Goal: Task Accomplishment & Management: Complete application form

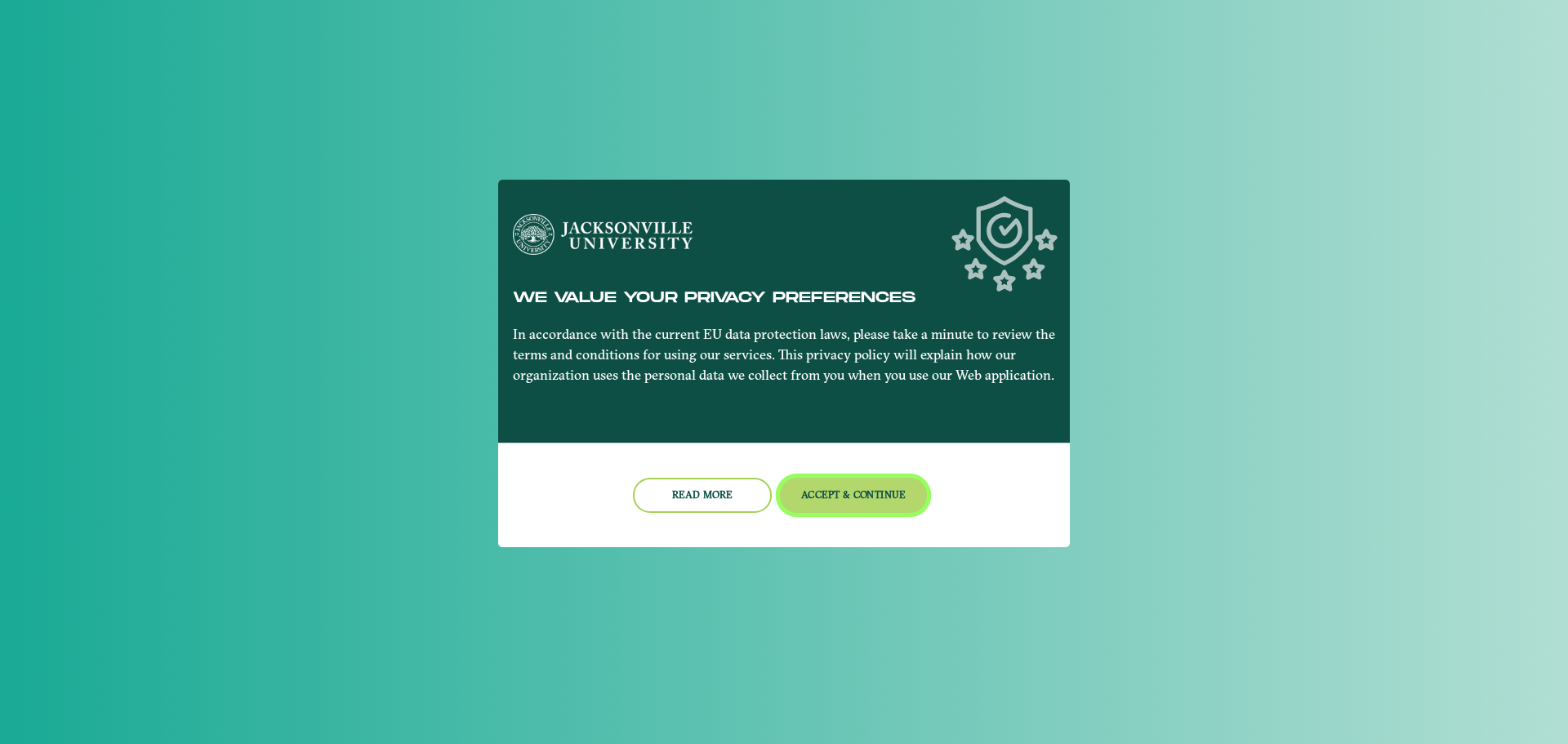
click at [853, 494] on button "Accept & Continue" at bounding box center [853, 495] width 148 height 35
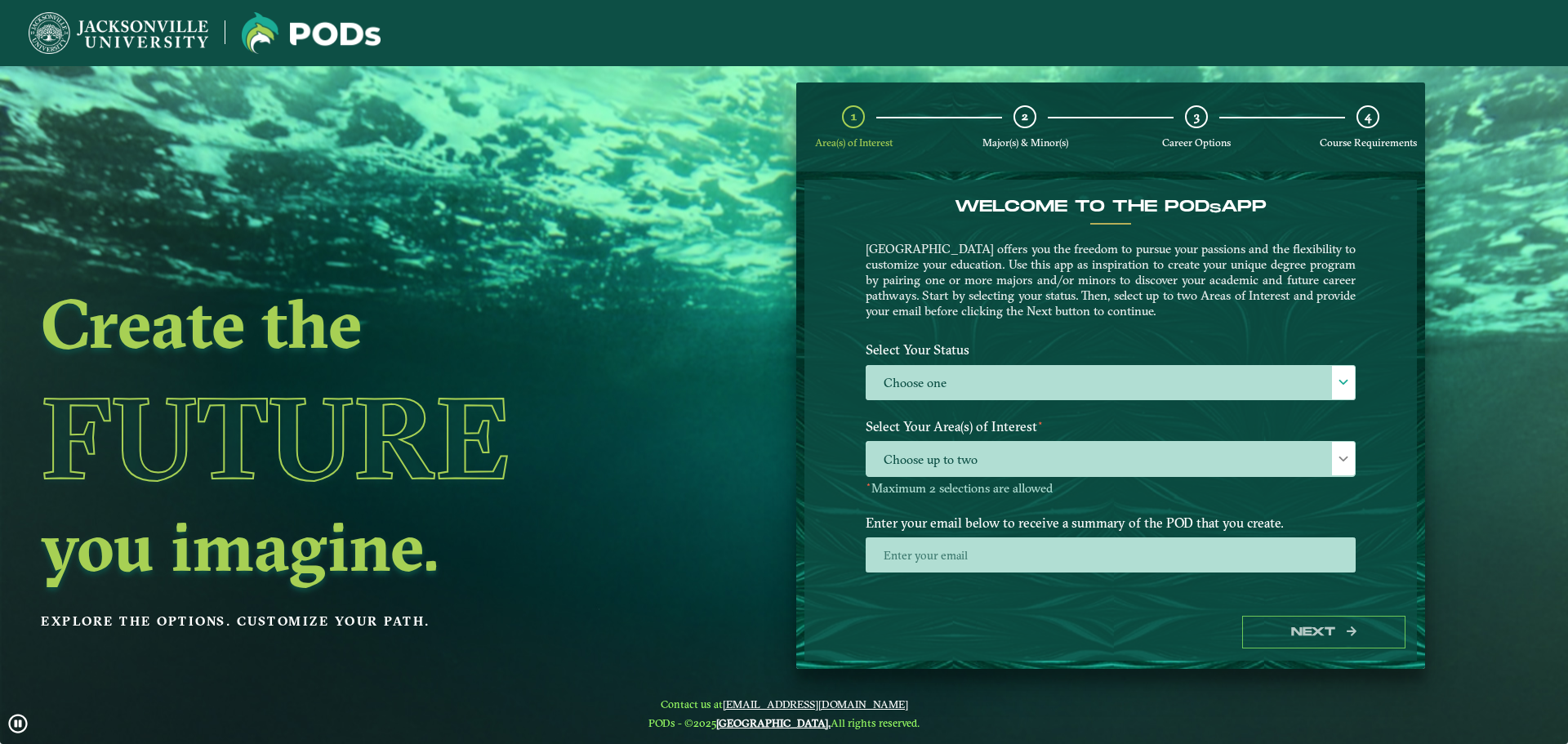
scroll to position [9, 0]
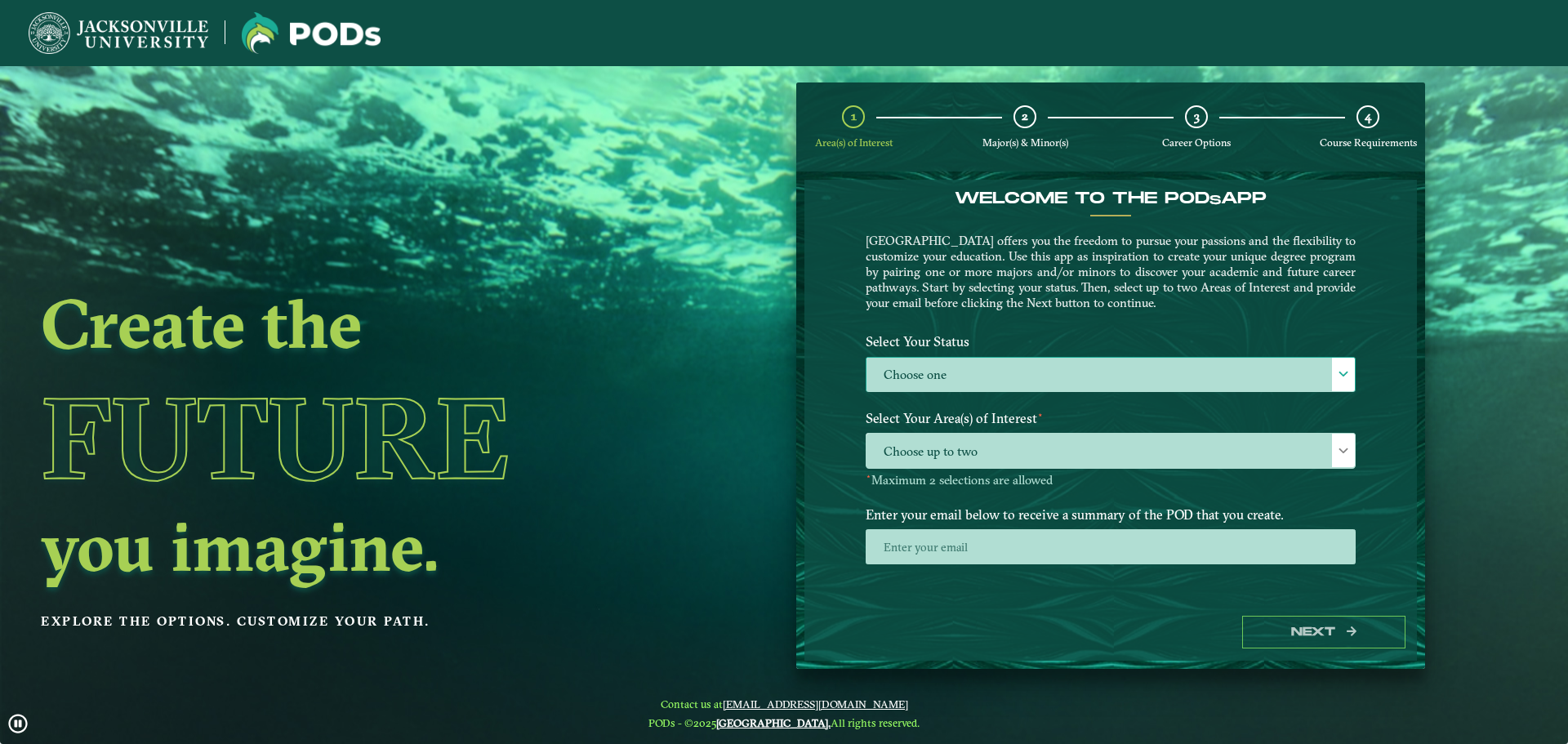
click at [1041, 391] on label "Choose one" at bounding box center [1111, 375] width 489 height 35
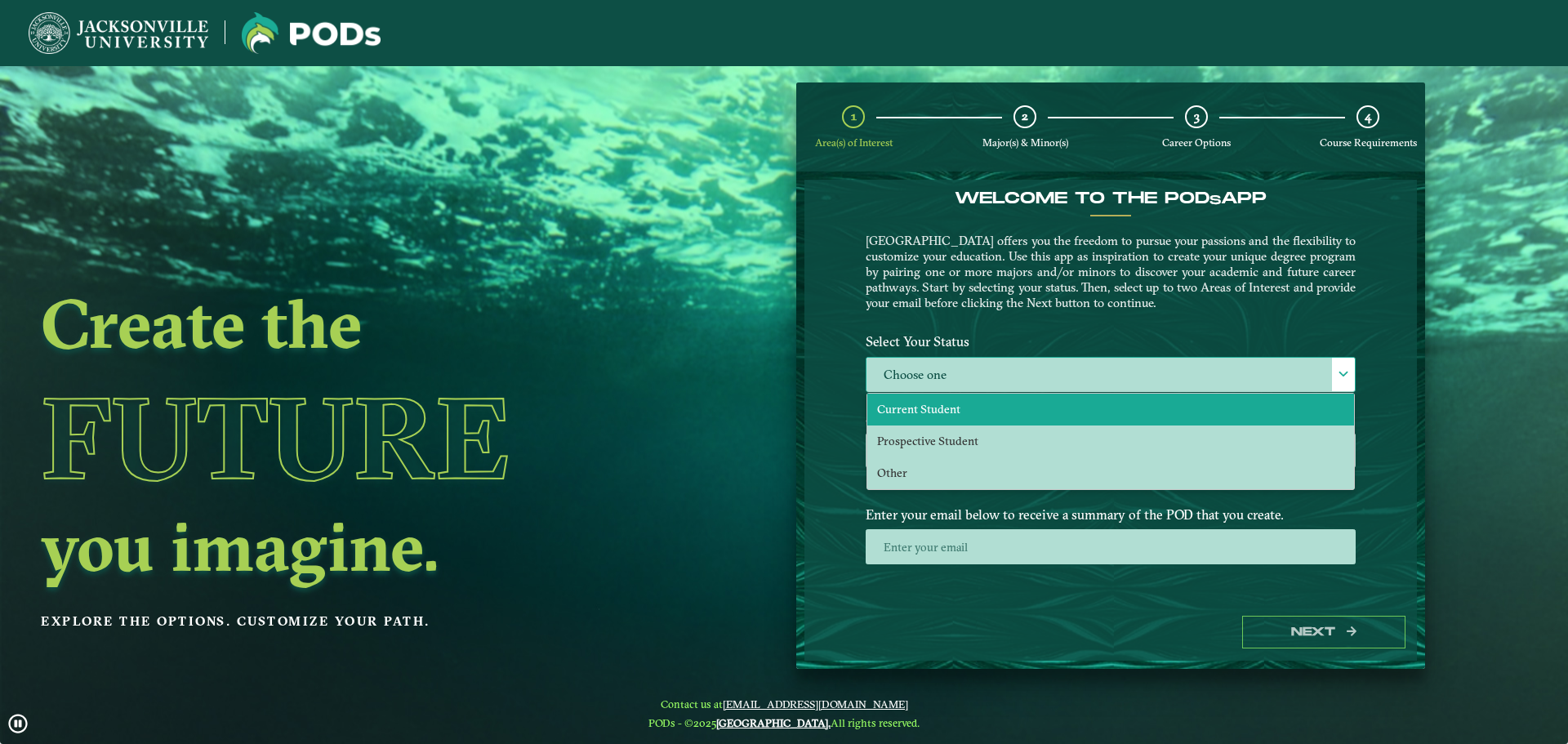
click at [995, 404] on li "Current Student" at bounding box center [1111, 409] width 487 height 31
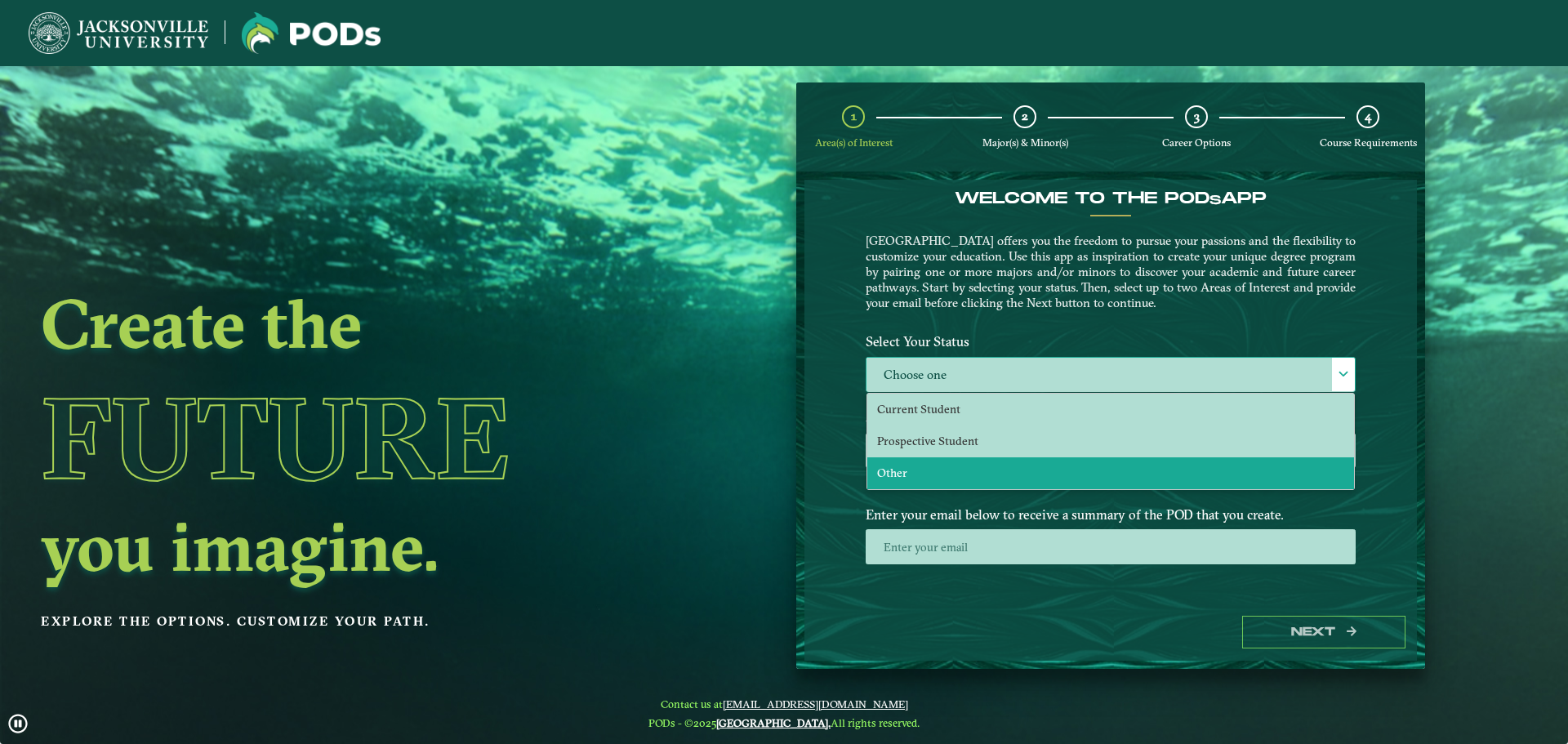
select select "[object Object]"
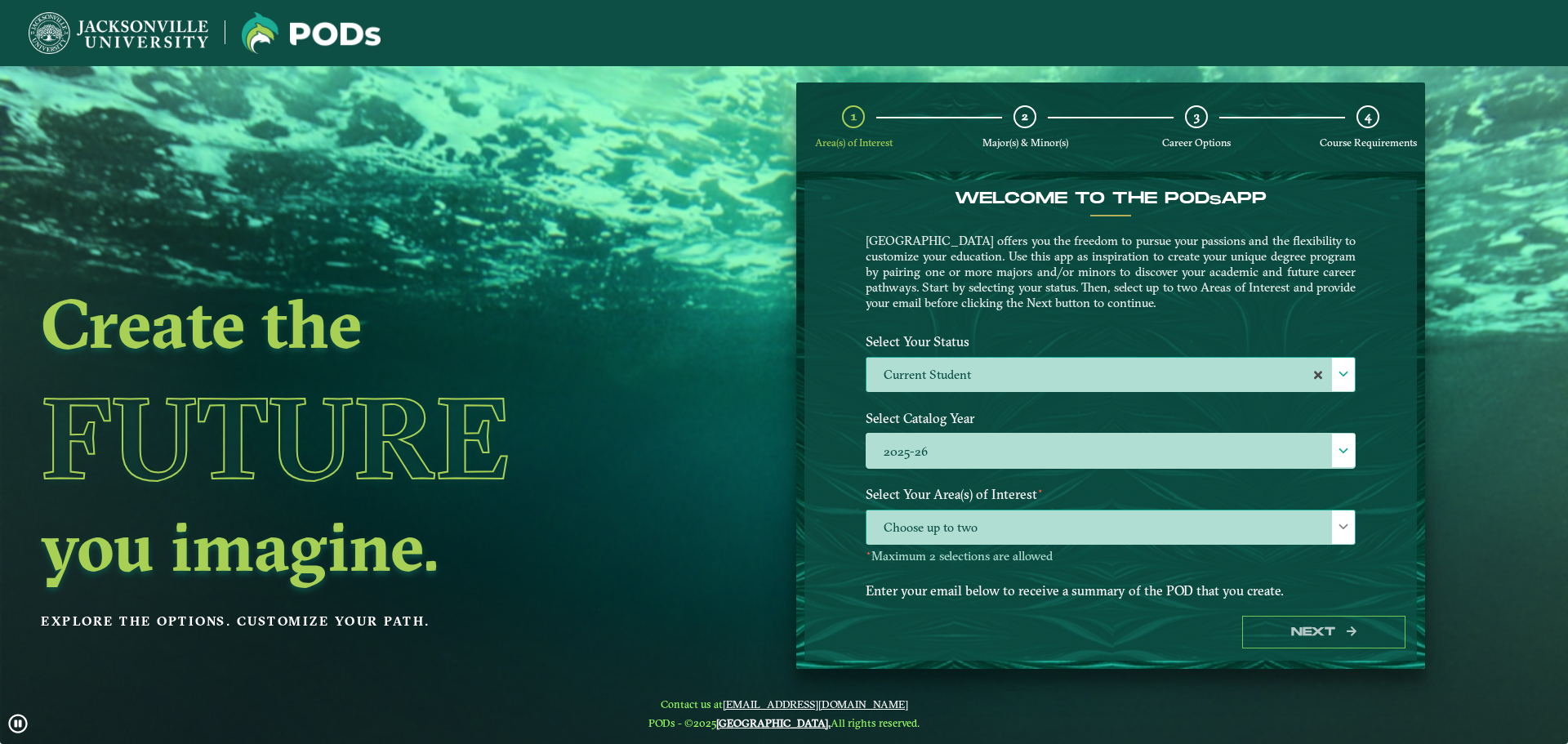
click at [1007, 525] on span "Choose up to two" at bounding box center [1111, 527] width 489 height 35
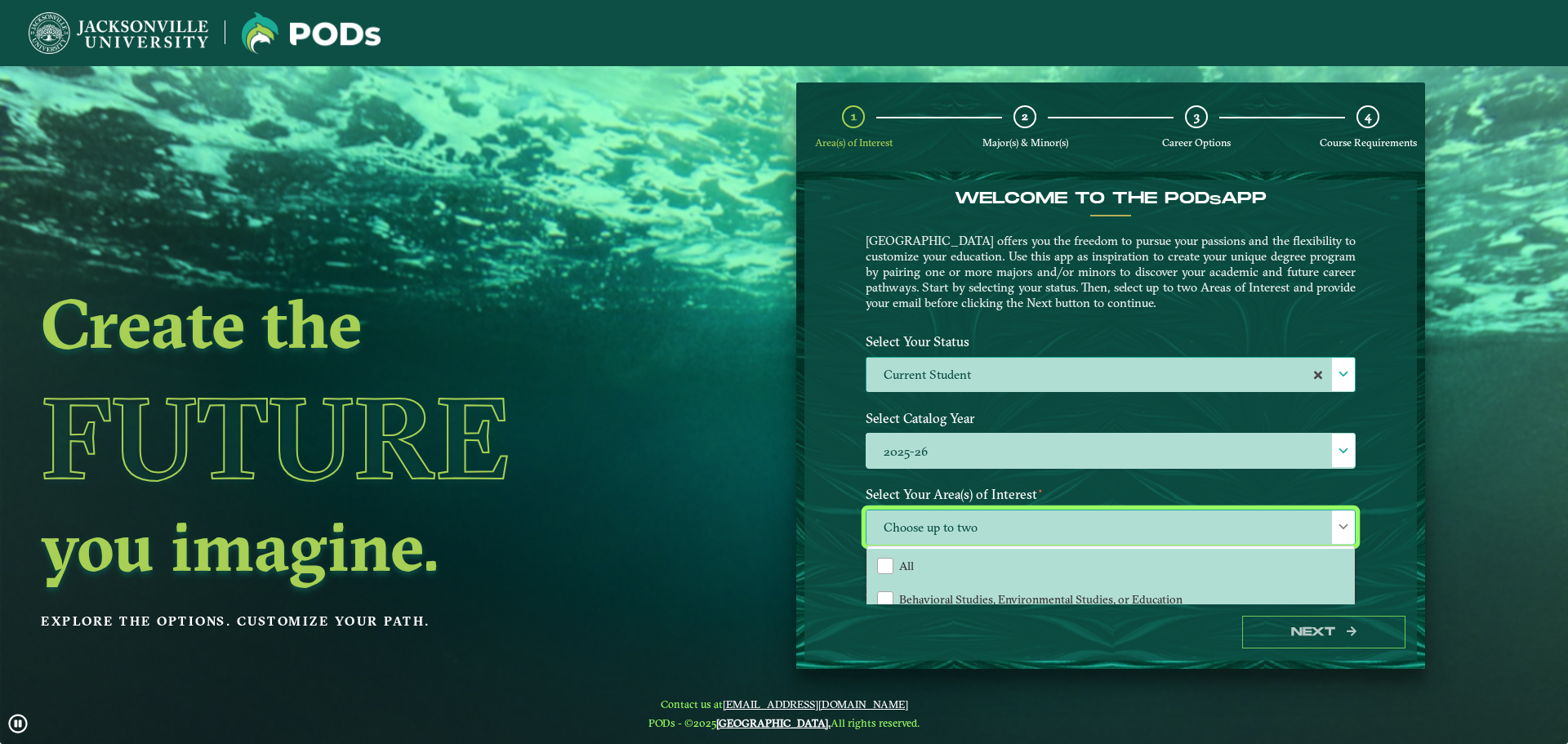
scroll to position [84, 0]
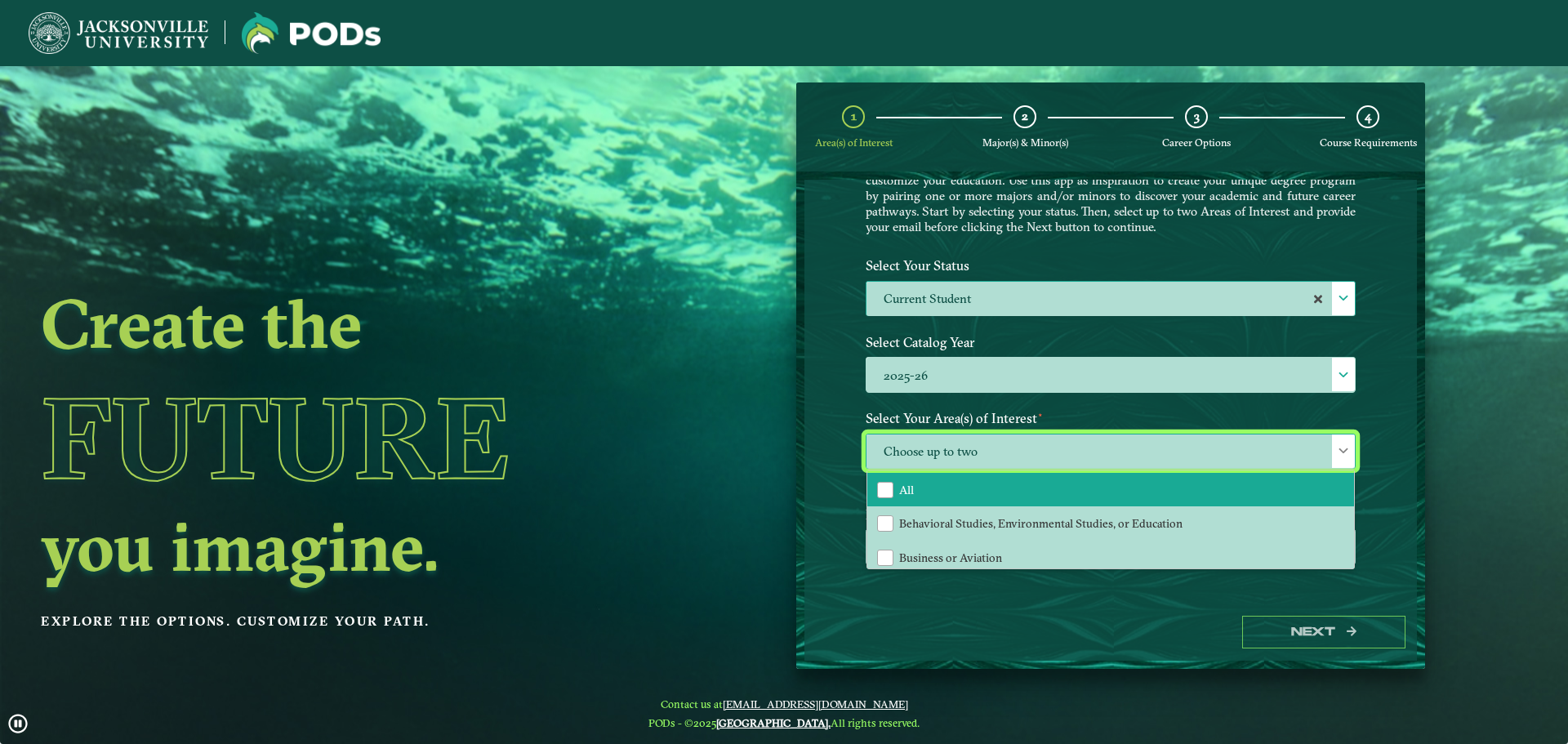
click at [918, 497] on li "All" at bounding box center [1111, 490] width 487 height 34
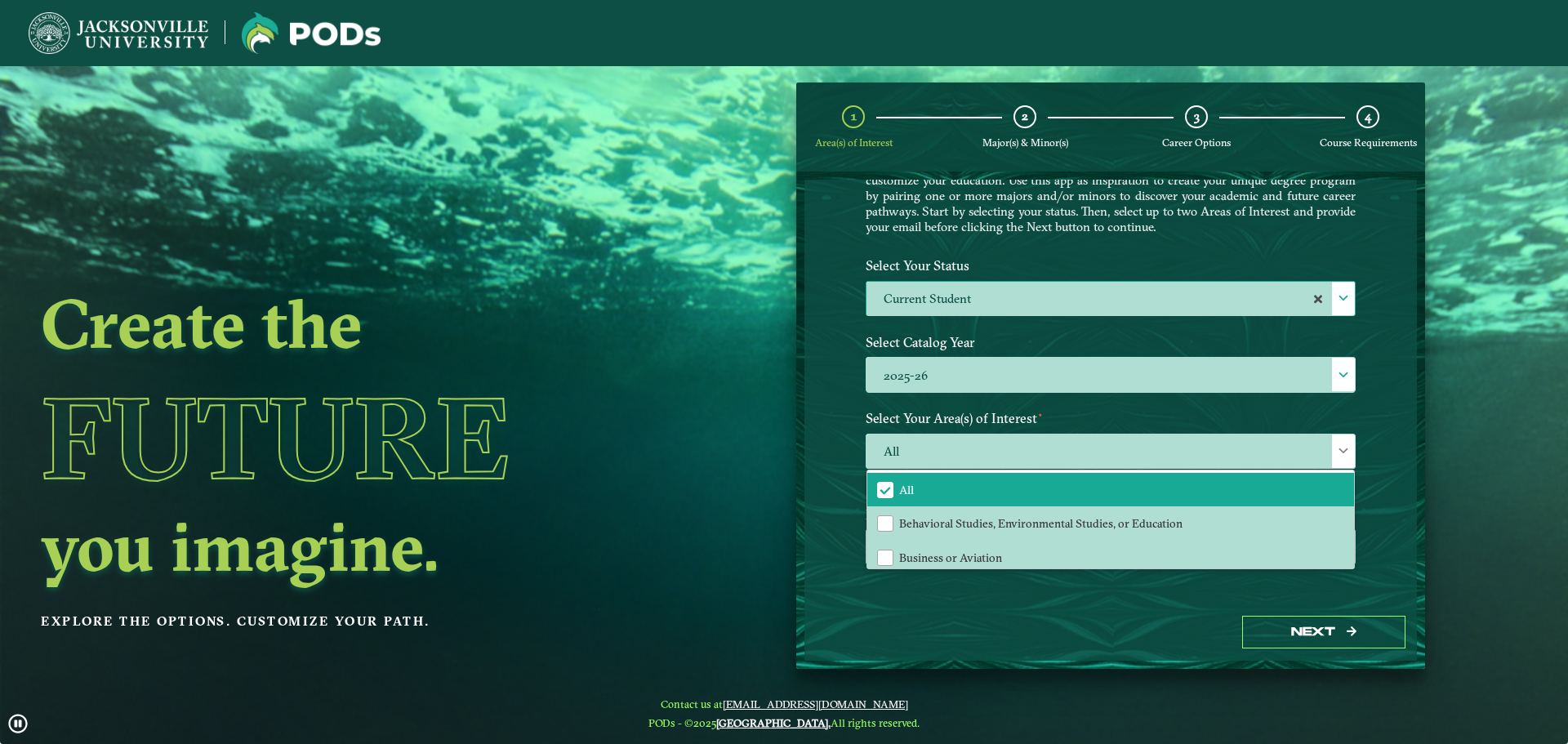
click at [1388, 434] on div "Welcome to the POD s app [GEOGRAPHIC_DATA] offers you the freedom to pursue you…" at bounding box center [1111, 391] width 613 height 424
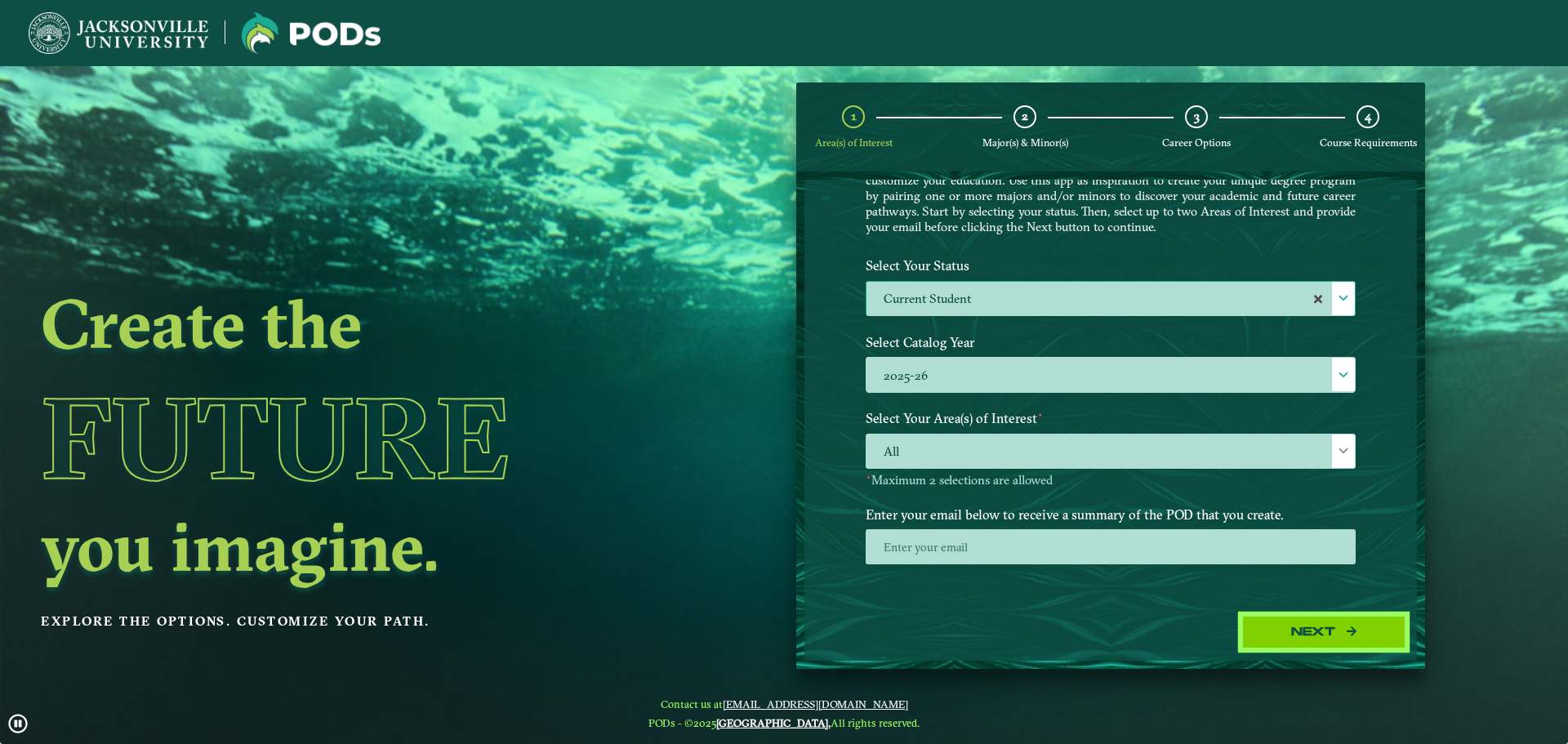
click at [1333, 624] on button "Next" at bounding box center [1324, 631] width 163 height 33
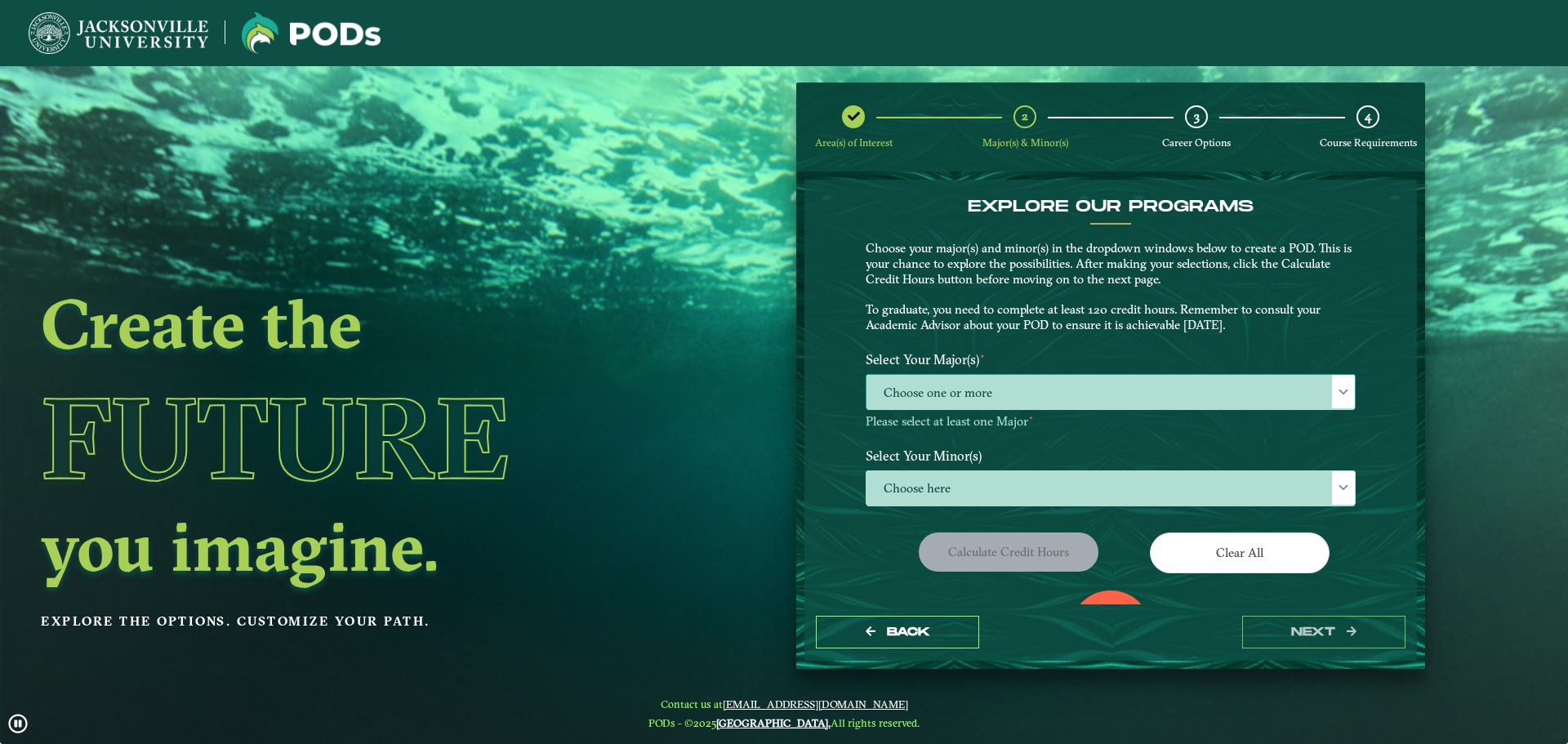
click at [1092, 393] on span "Choose one or more" at bounding box center [1111, 392] width 489 height 35
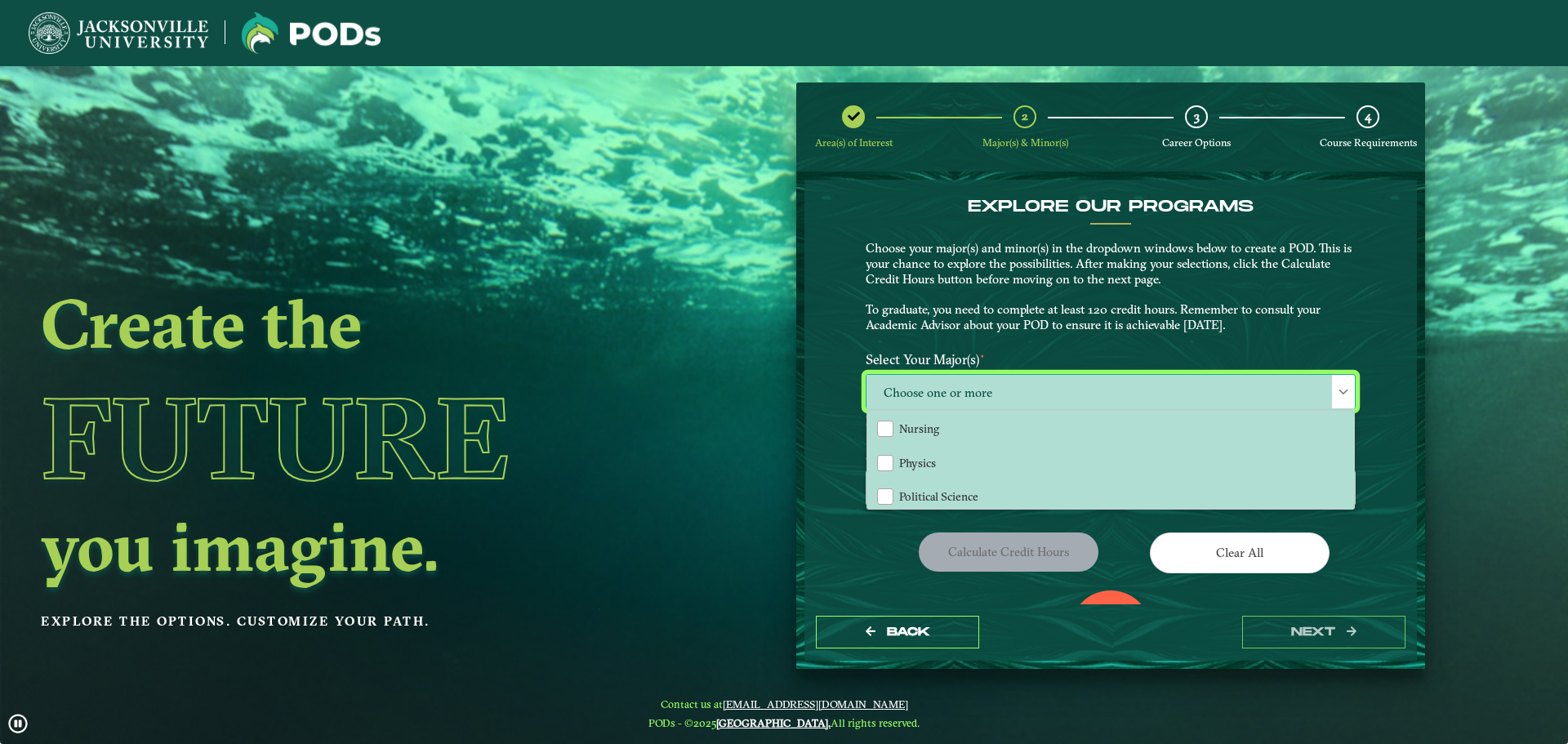
scroll to position [1275, 0]
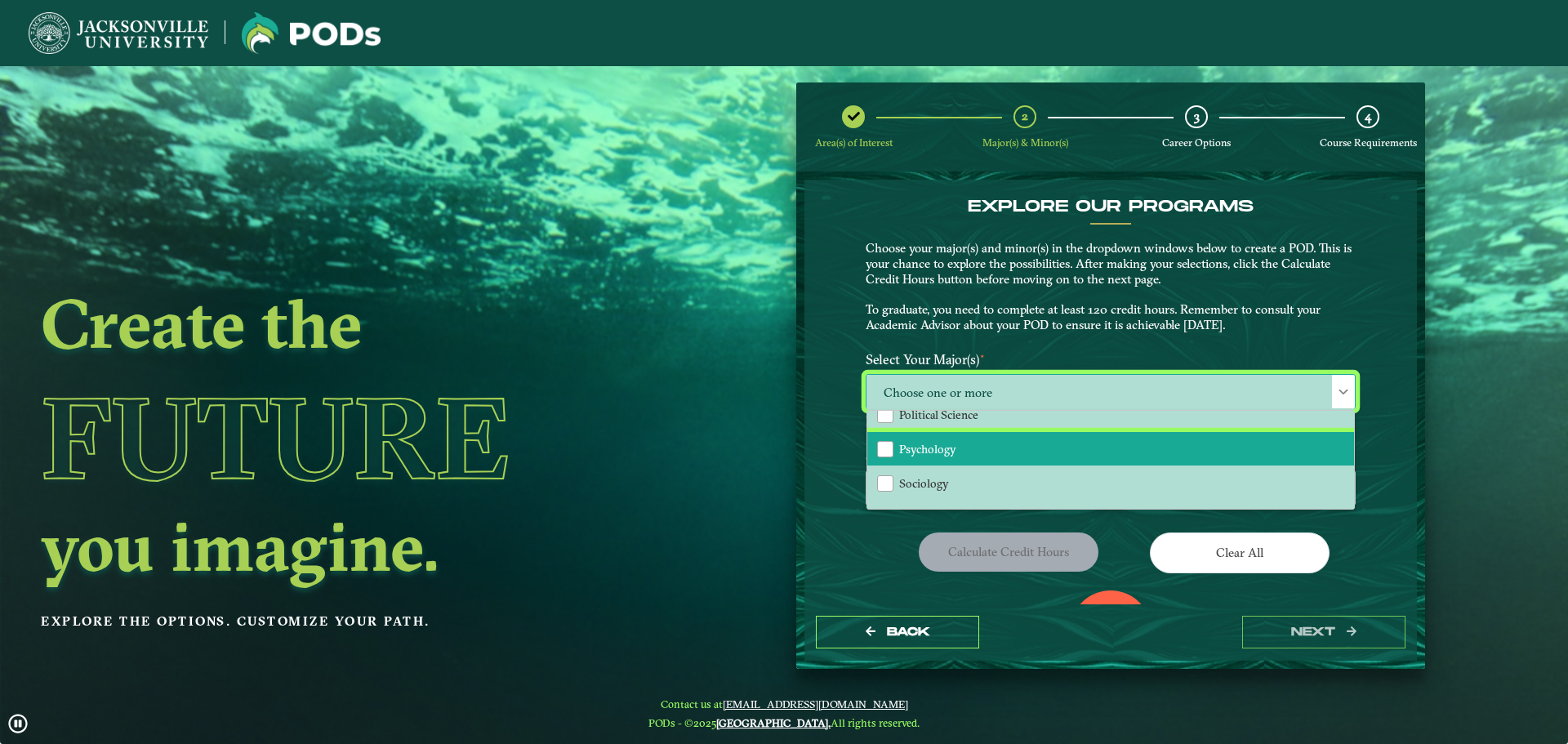
click at [1027, 446] on li "Psychology" at bounding box center [1111, 449] width 487 height 34
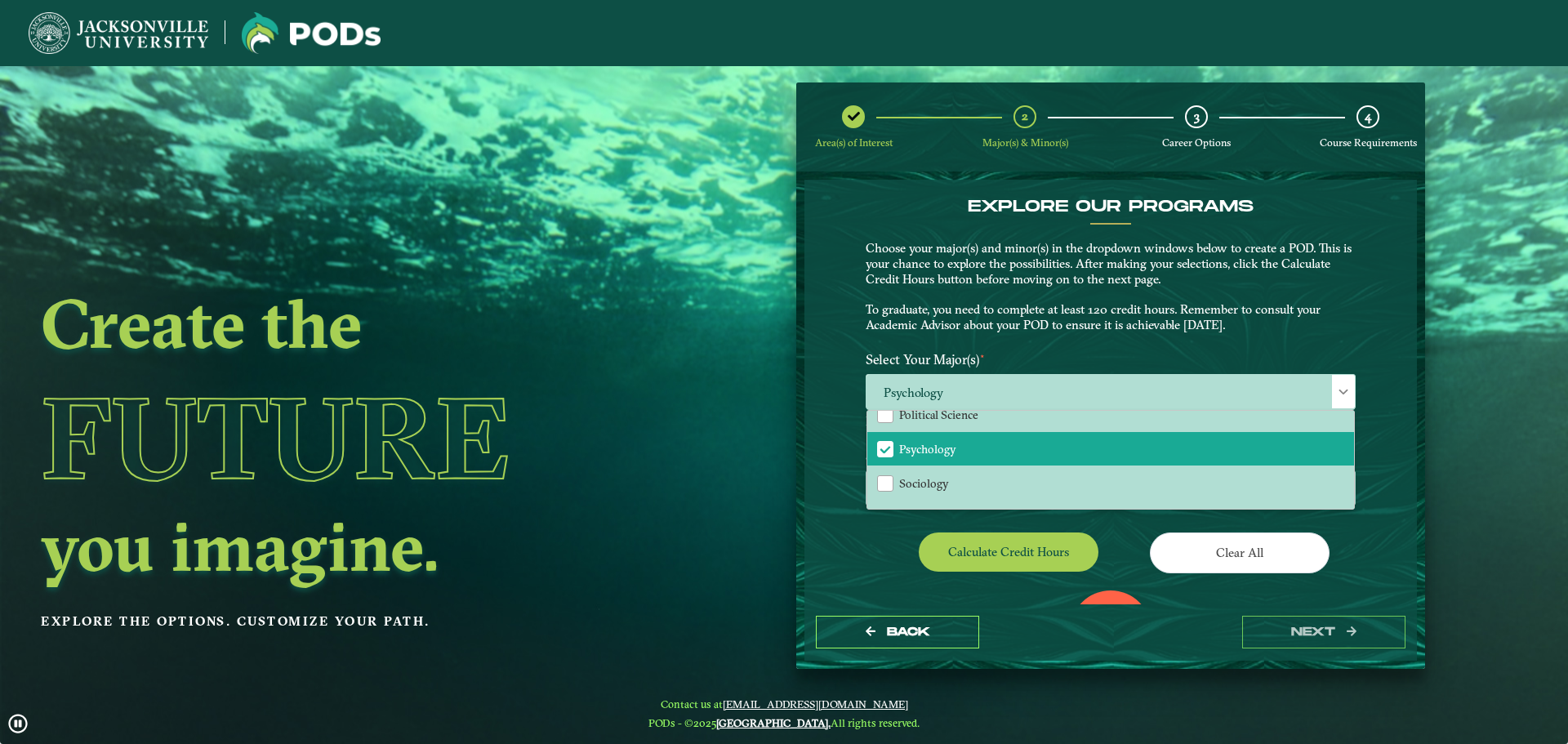
click at [1378, 543] on div "EXPLORE OUR PROGRAMS Choose your major(s) and minor(s) in the dropdown windows …" at bounding box center [1111, 391] width 613 height 424
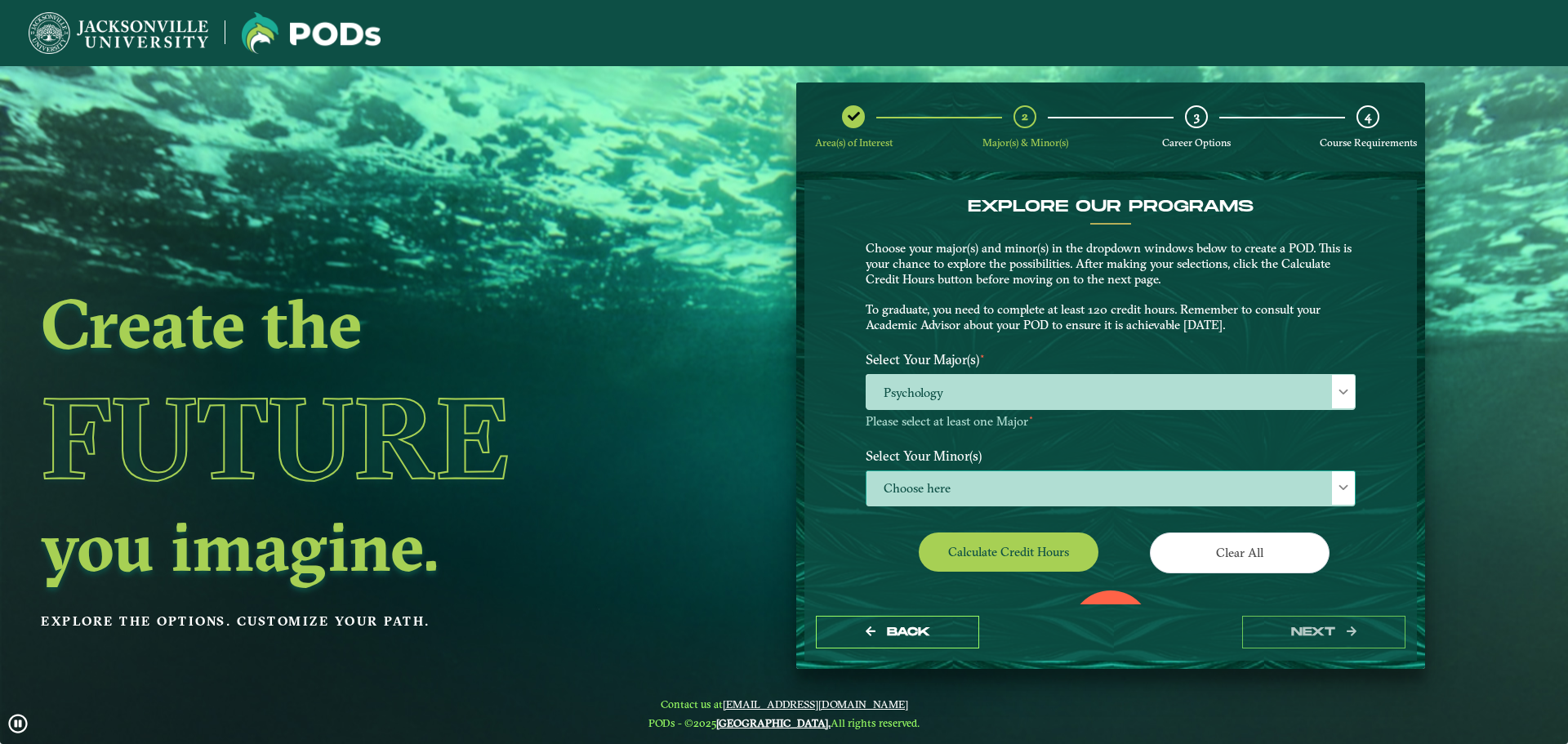
click at [1026, 485] on span "Choose here" at bounding box center [1111, 488] width 489 height 35
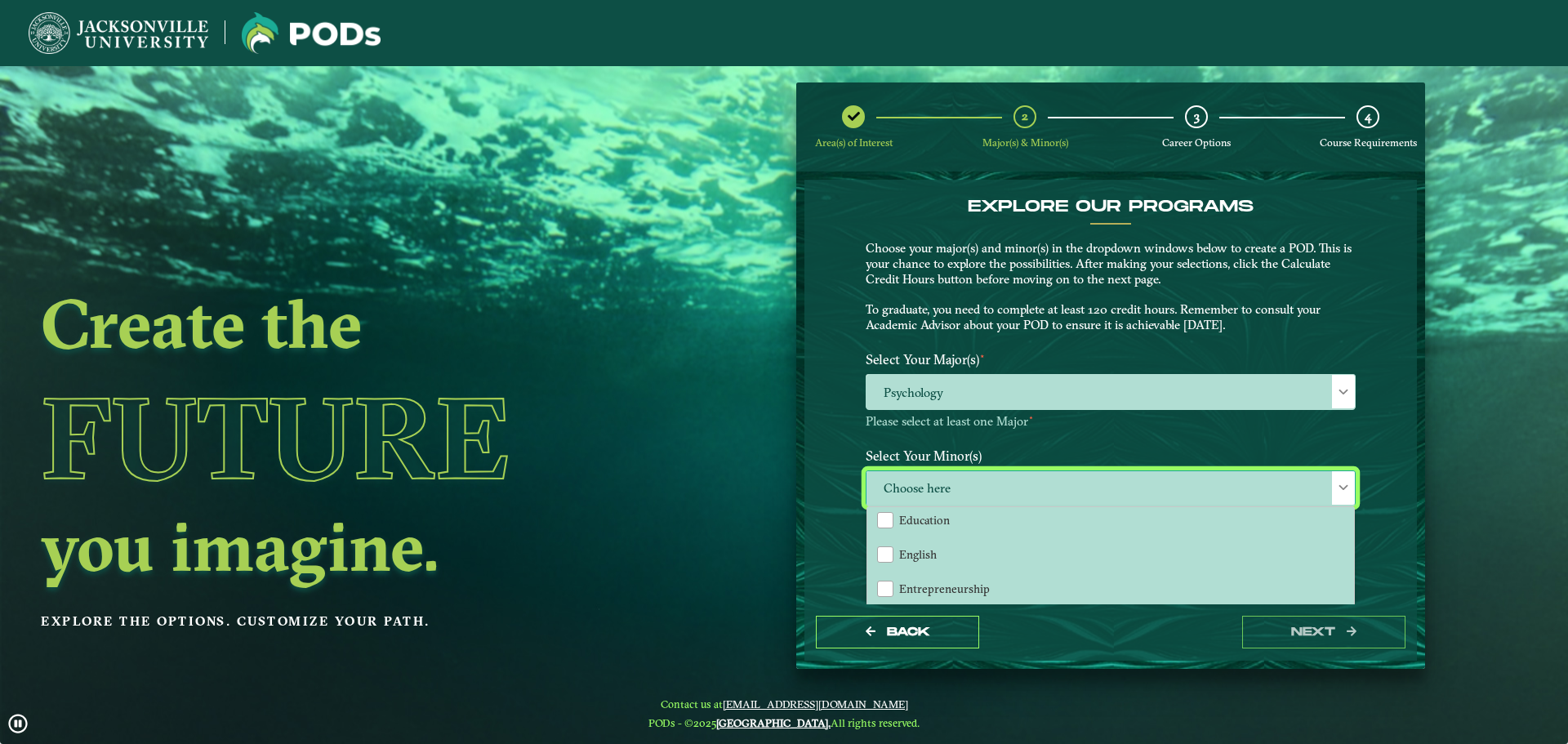
scroll to position [571, 0]
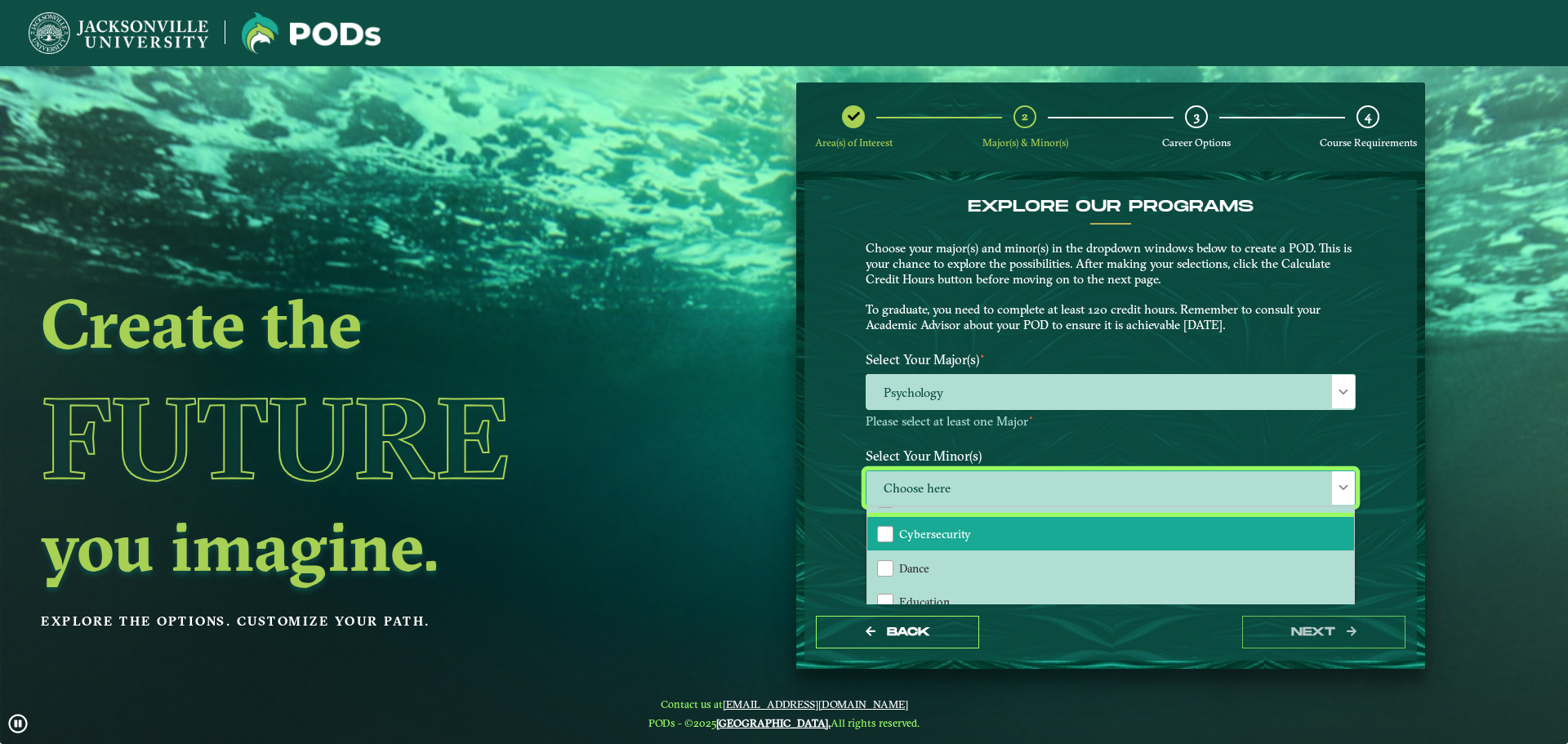
click at [970, 529] on li "Cybersecurity" at bounding box center [1111, 534] width 487 height 34
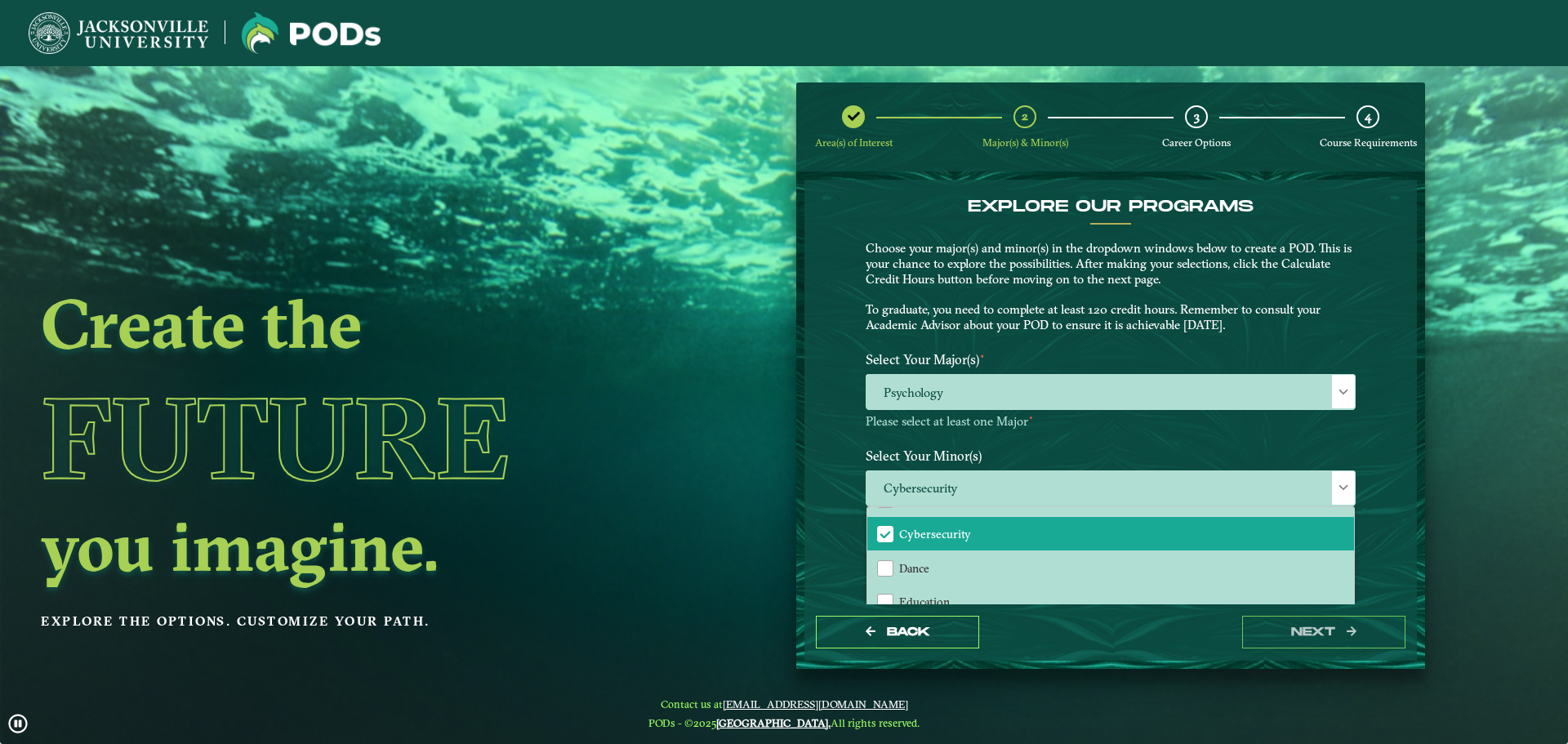
click at [842, 564] on div "EXPLORE OUR PROGRAMS Choose your major(s) and minor(s) in the dropdown windows …" at bounding box center [1111, 391] width 613 height 424
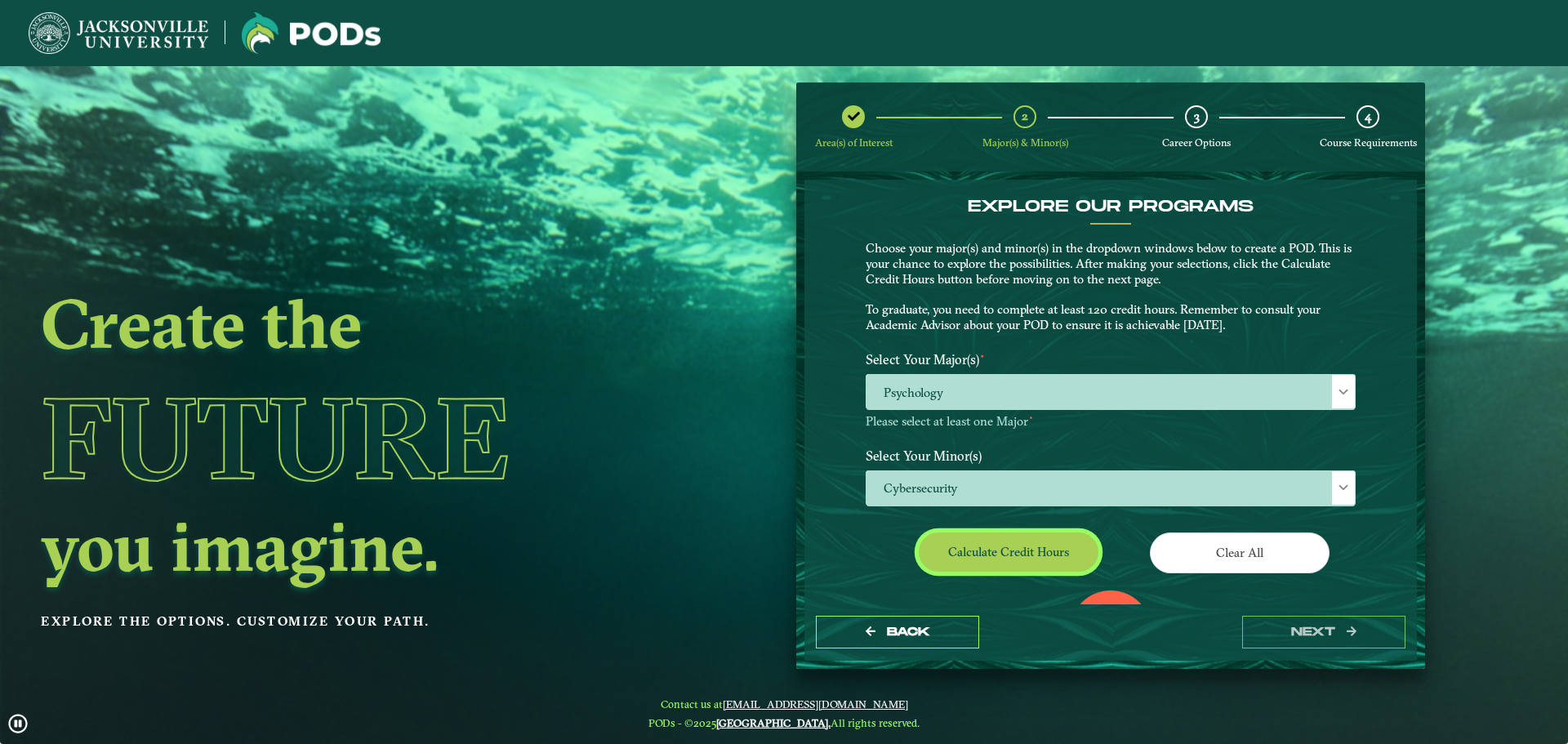
click at [981, 565] on button "Calculate credit hours" at bounding box center [1009, 551] width 179 height 38
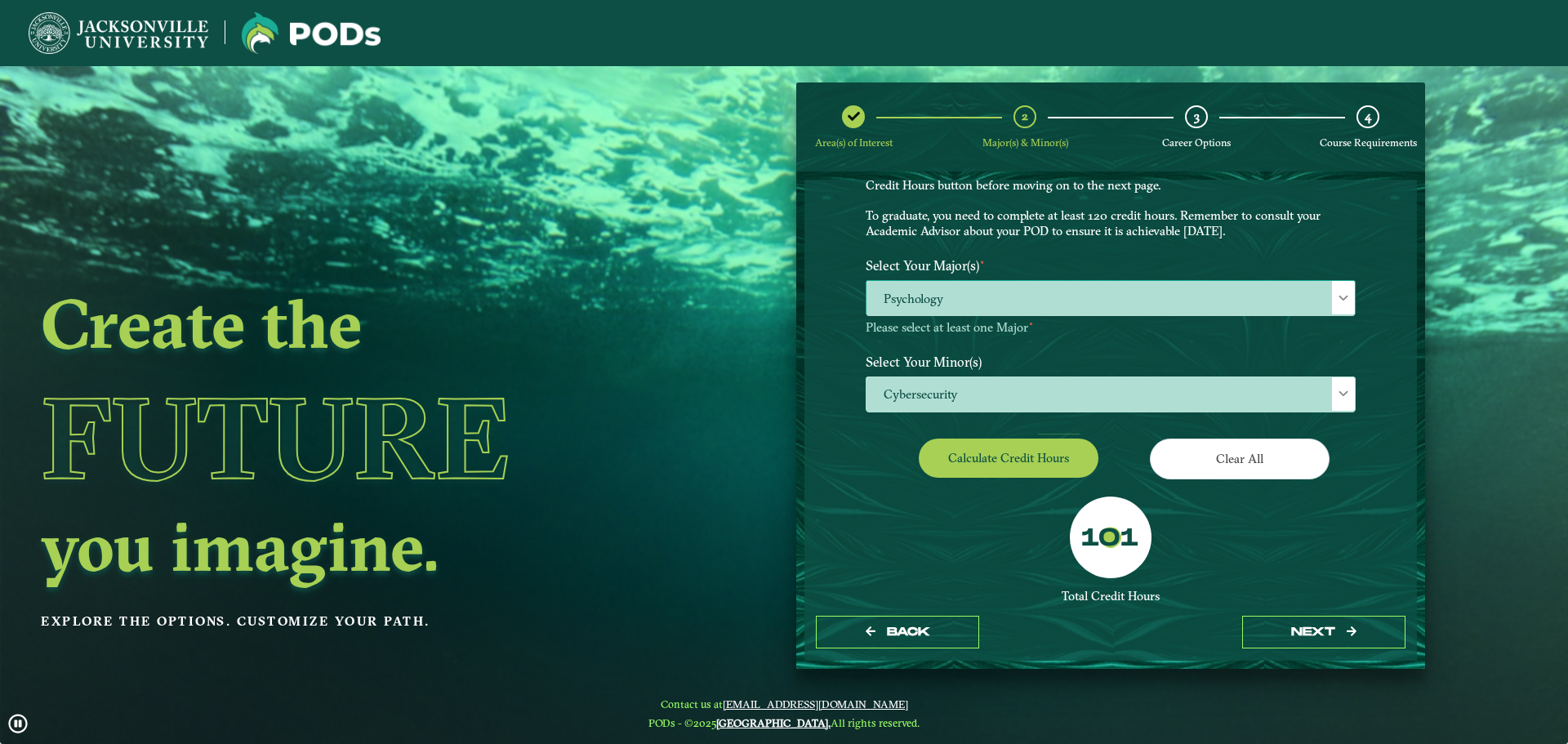
click at [1131, 306] on span "Psychology" at bounding box center [1111, 298] width 489 height 35
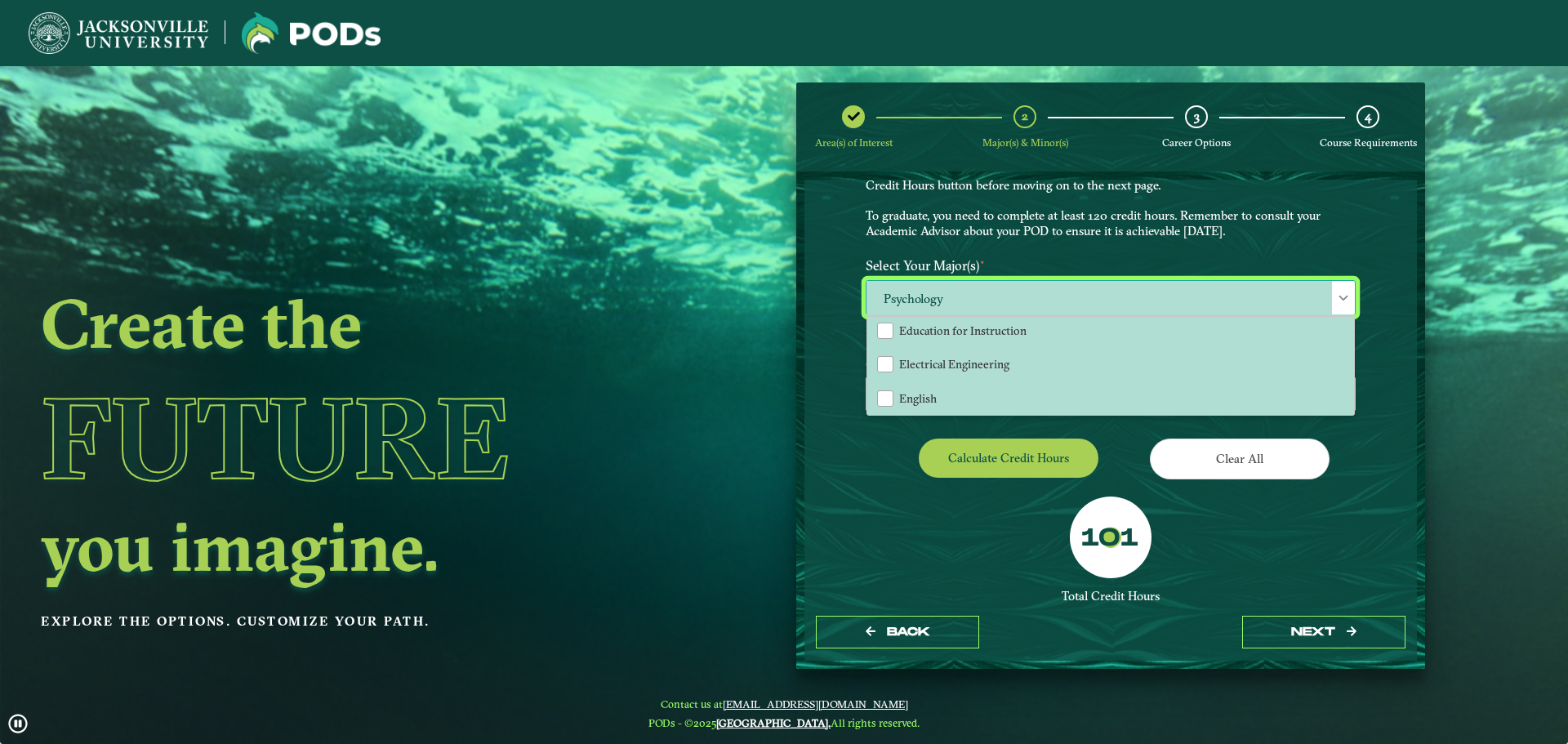
scroll to position [734, 0]
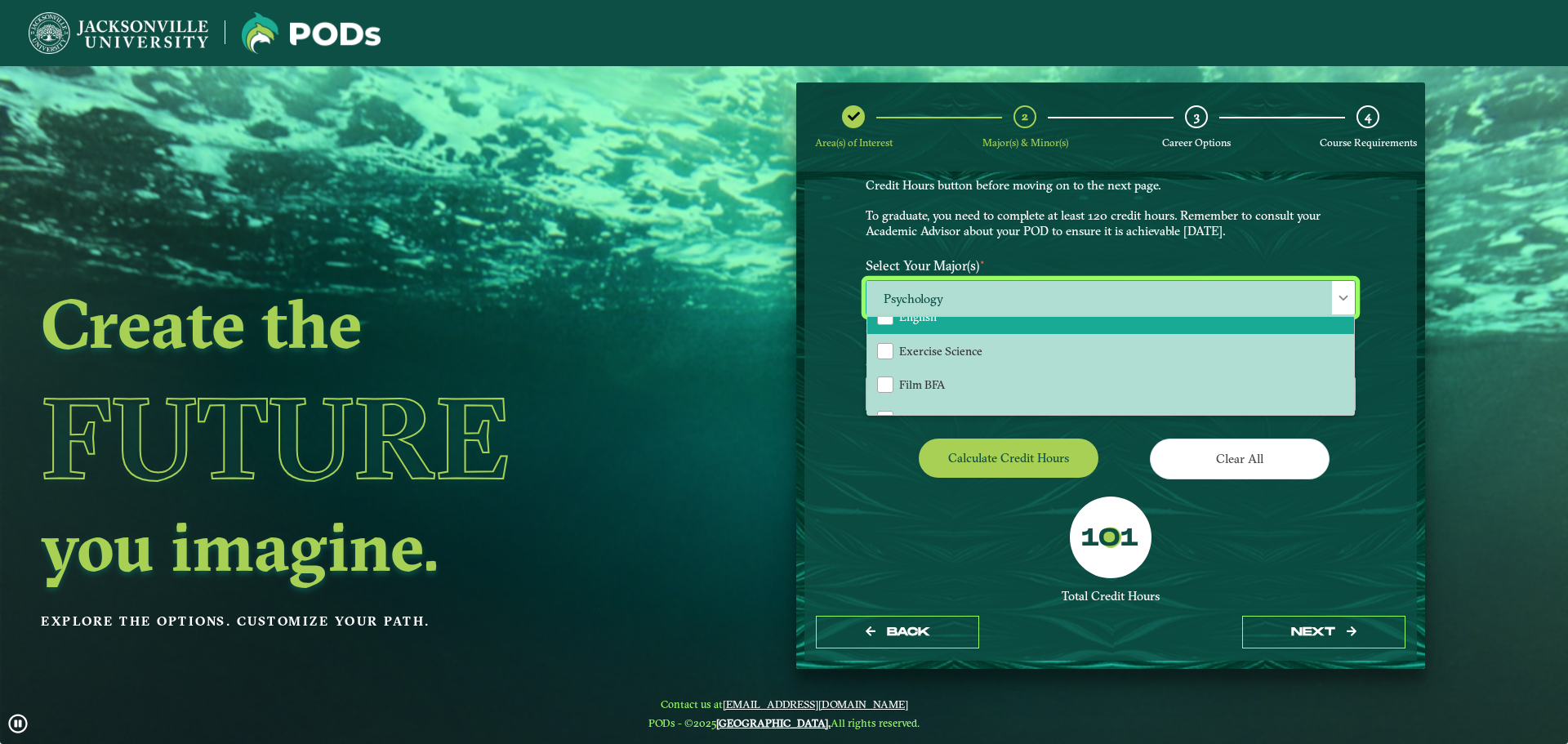
click at [996, 323] on li "English" at bounding box center [1111, 317] width 487 height 34
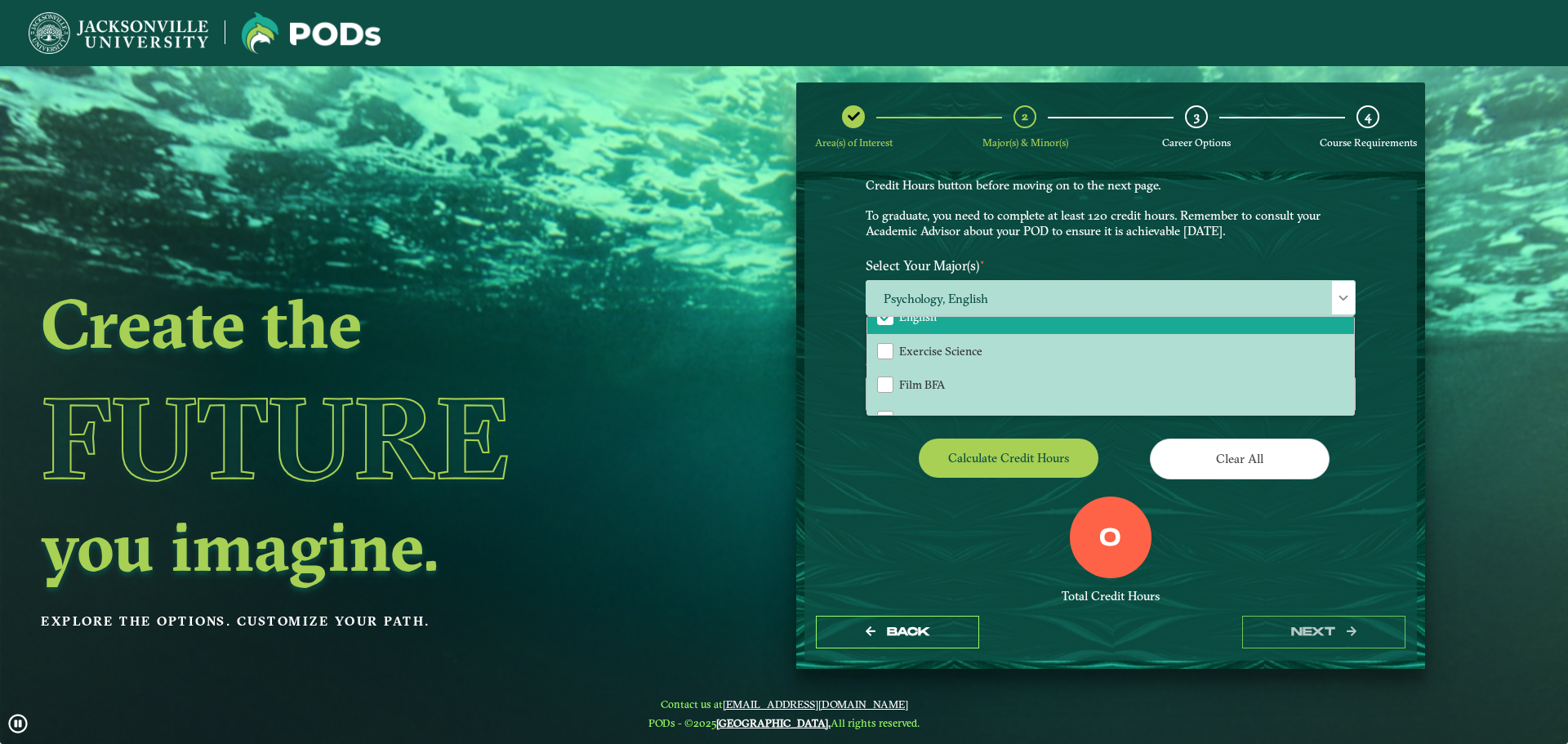
click at [963, 556] on div "0 Total Credit Hours" at bounding box center [1110, 566] width 514 height 139
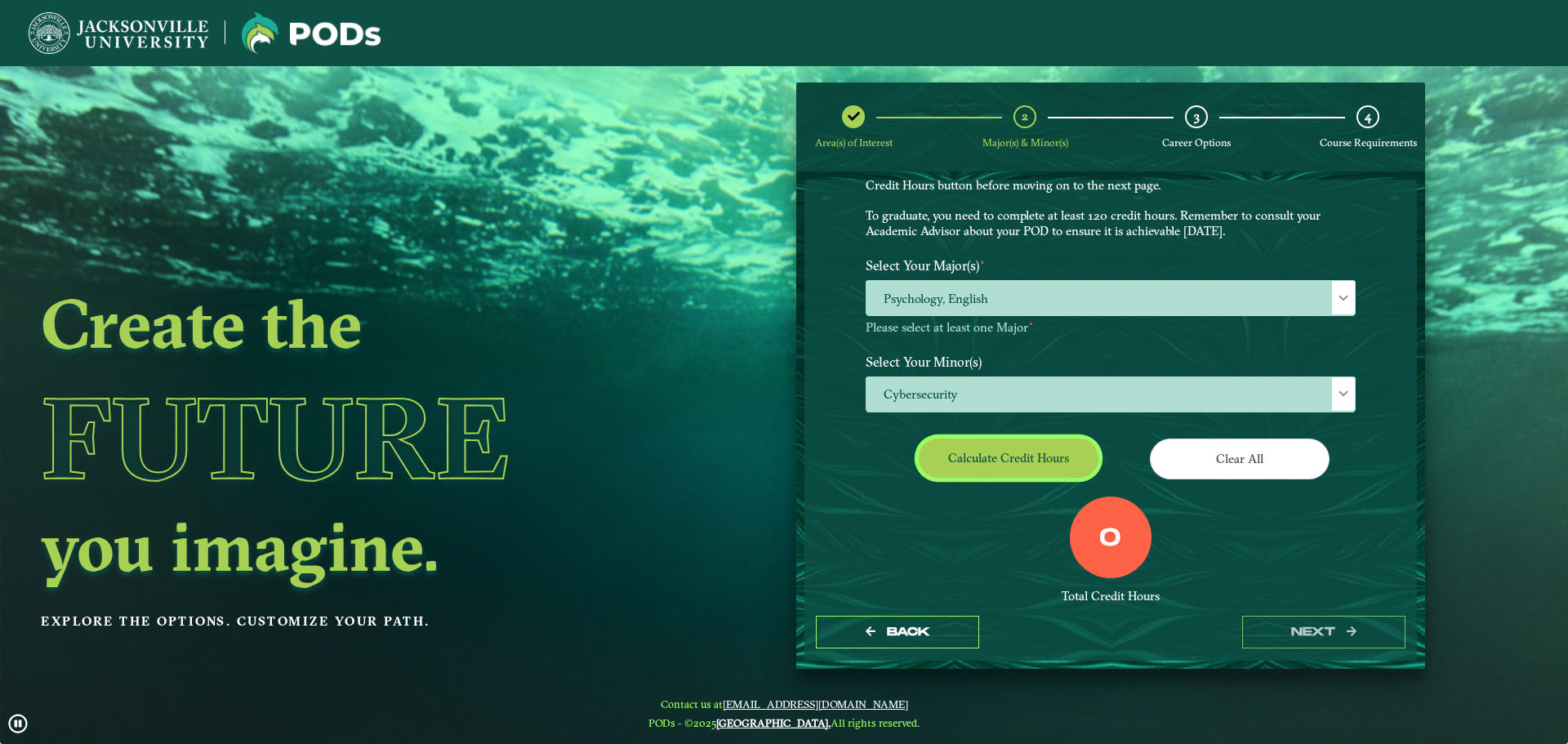
click at [1031, 457] on button "Calculate credit hours" at bounding box center [1009, 458] width 179 height 38
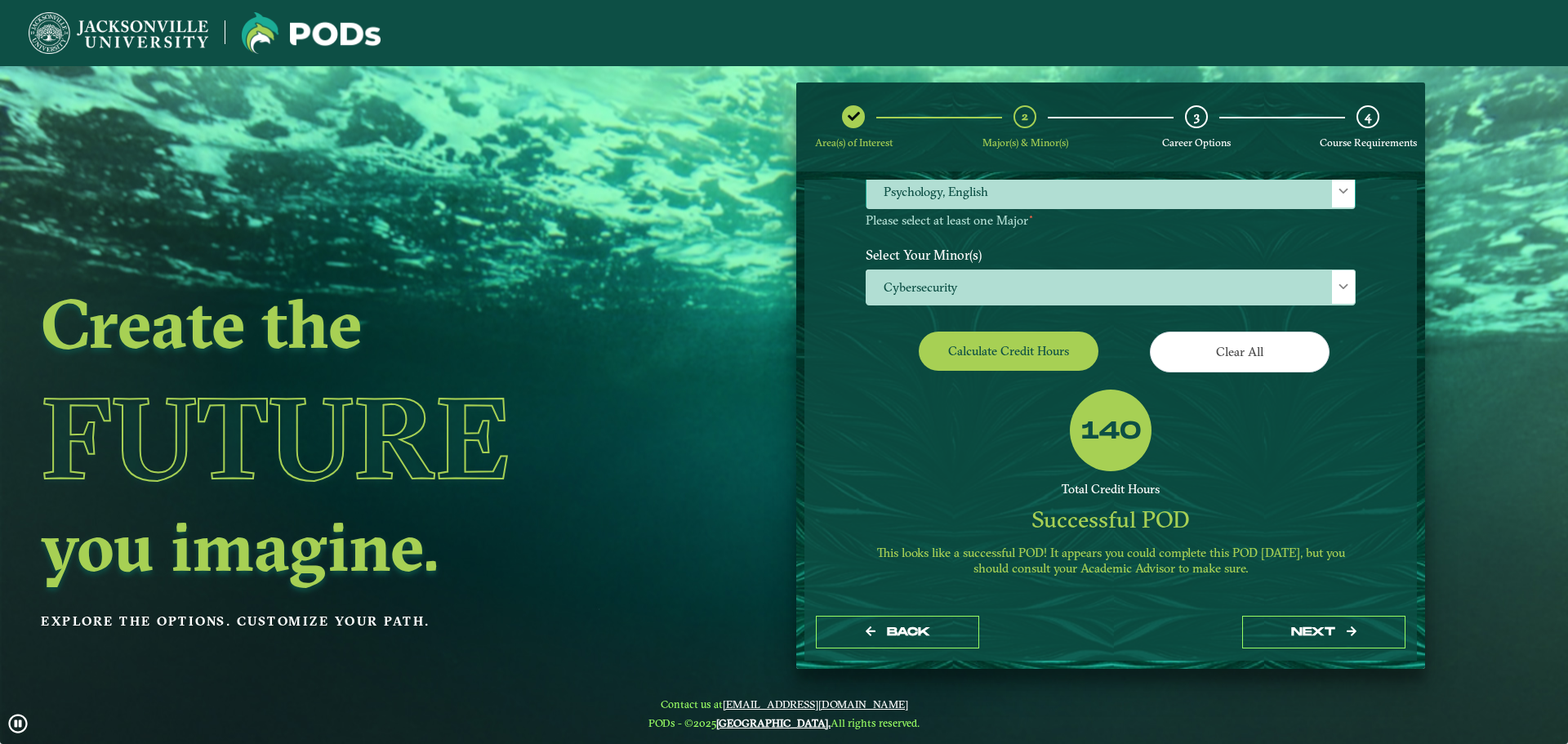
click at [1047, 184] on span "Psychology, English" at bounding box center [1111, 191] width 489 height 35
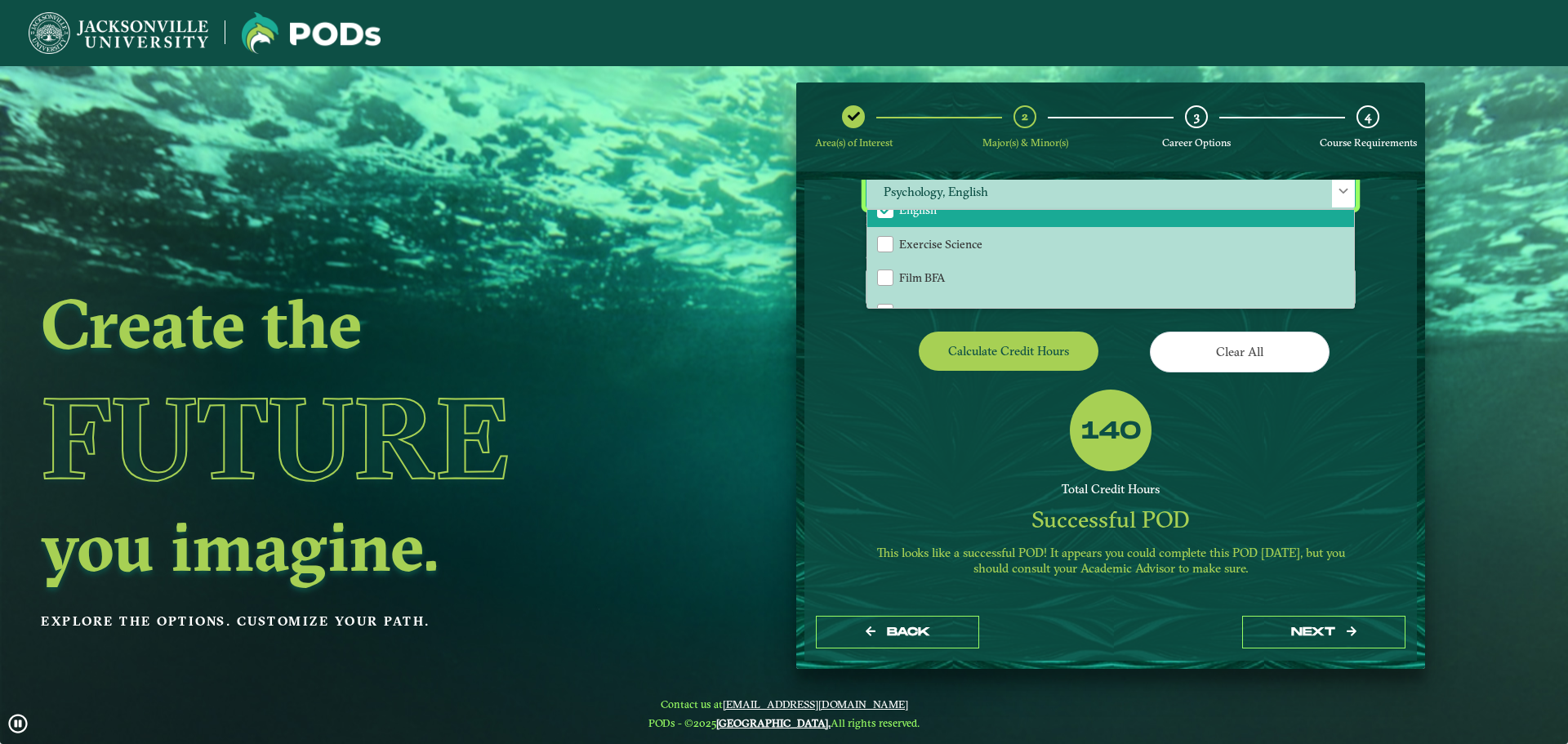
scroll to position [653, 0]
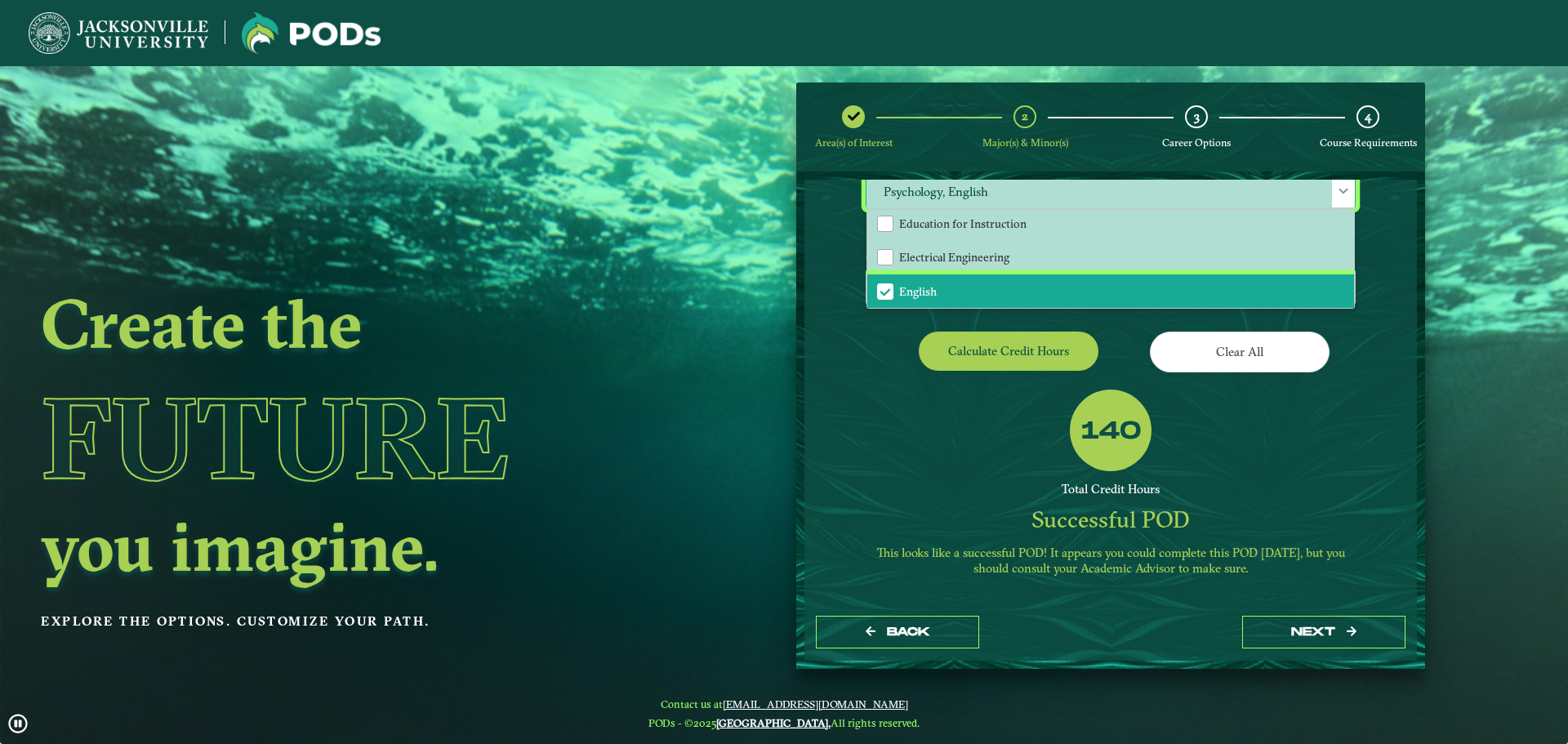
click at [938, 281] on li "English" at bounding box center [1111, 292] width 487 height 34
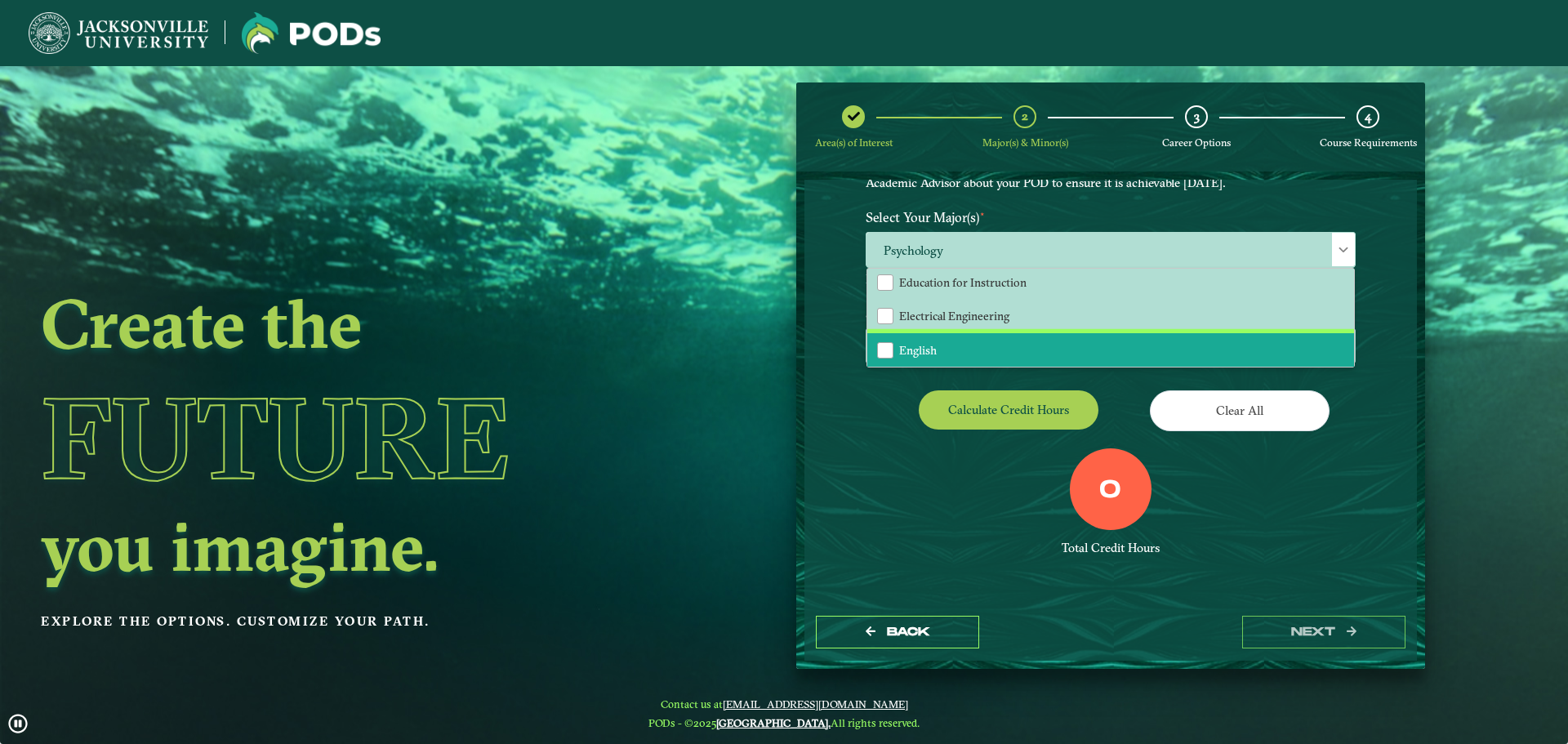
scroll to position [142, 0]
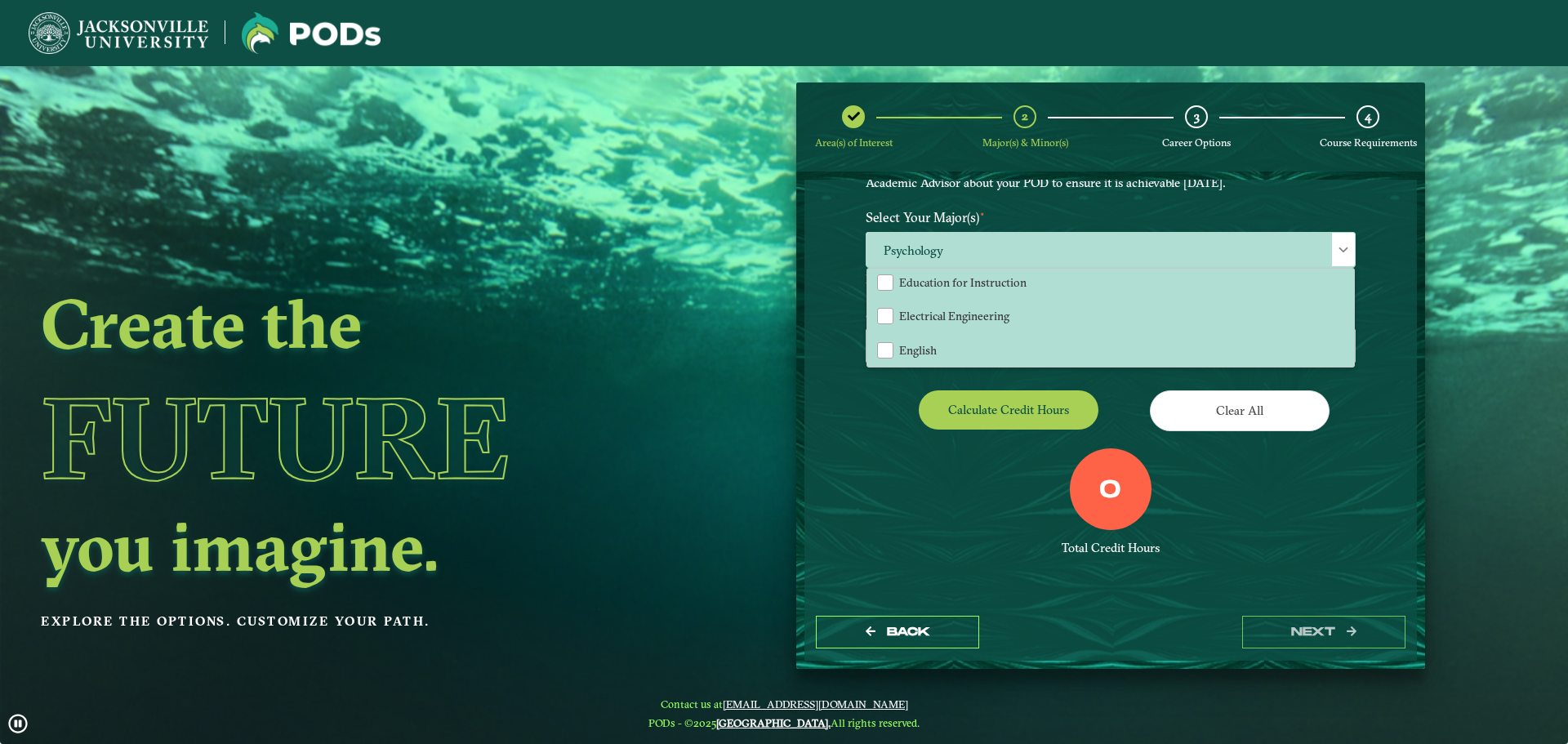
click at [876, 388] on div "EXPLORE OUR PROGRAMS Choose your major(s) and minor(s) in the dropdown windows …" at bounding box center [1111, 320] width 491 height 531
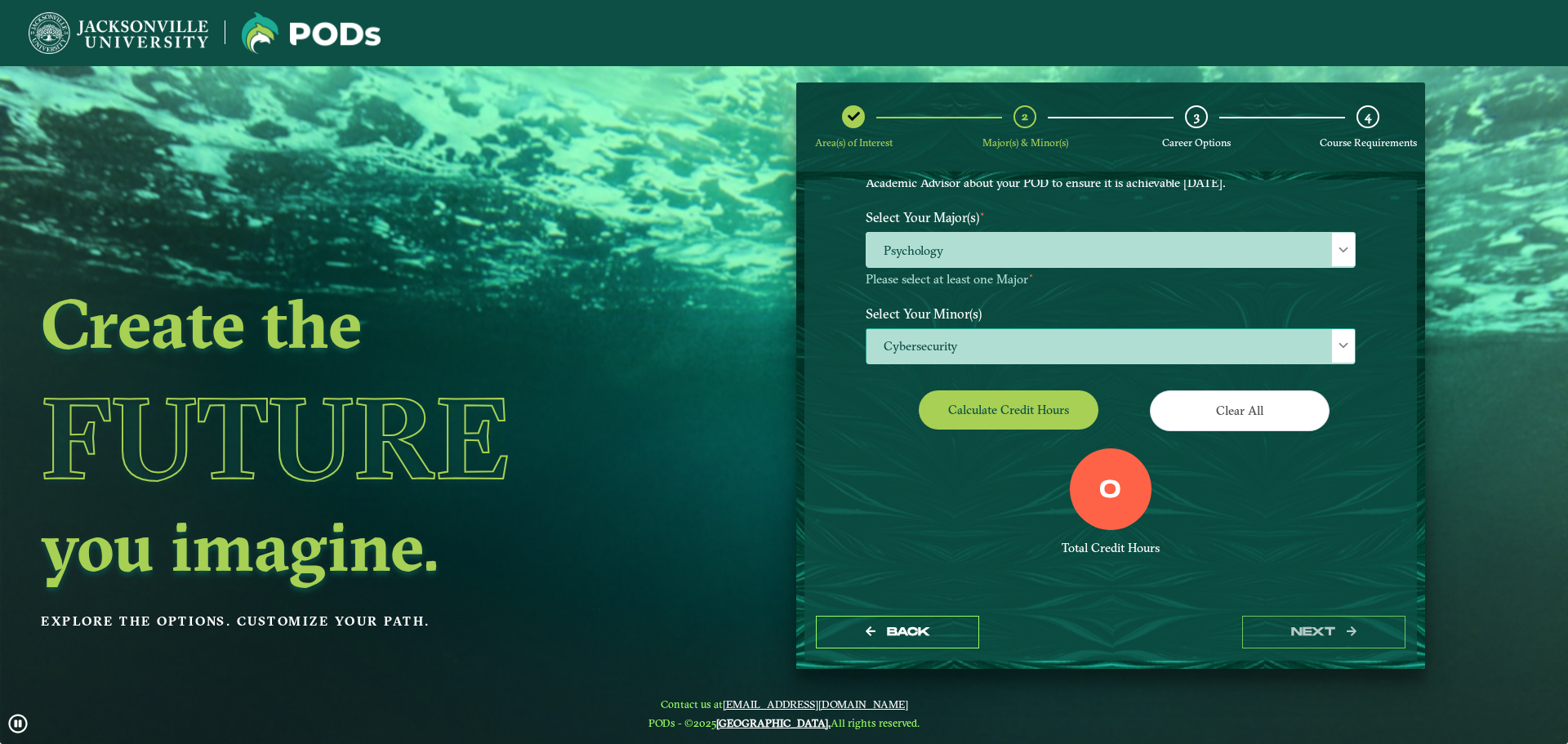
click at [1007, 341] on span "Cybersecurity" at bounding box center [1111, 346] width 489 height 35
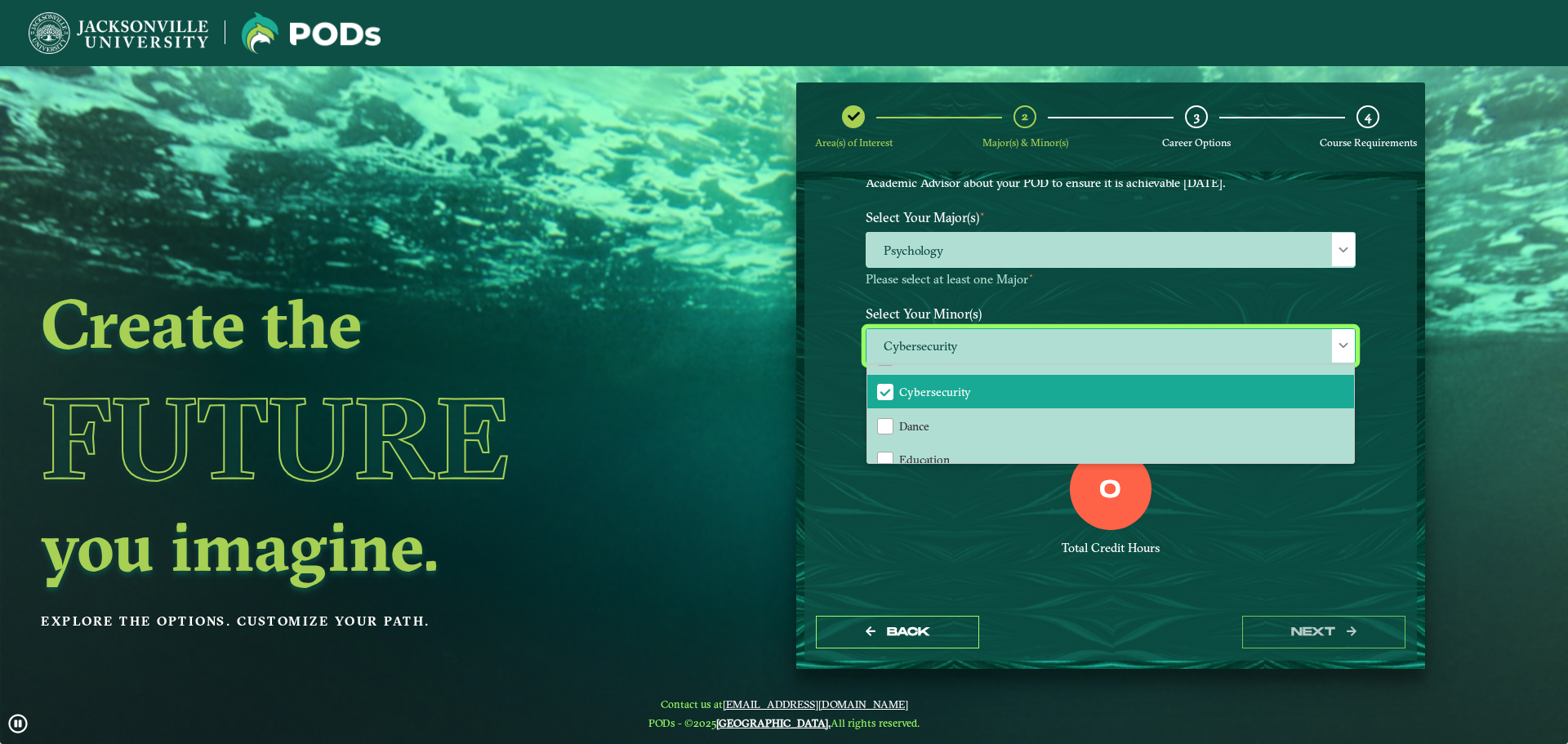
scroll to position [653, 0]
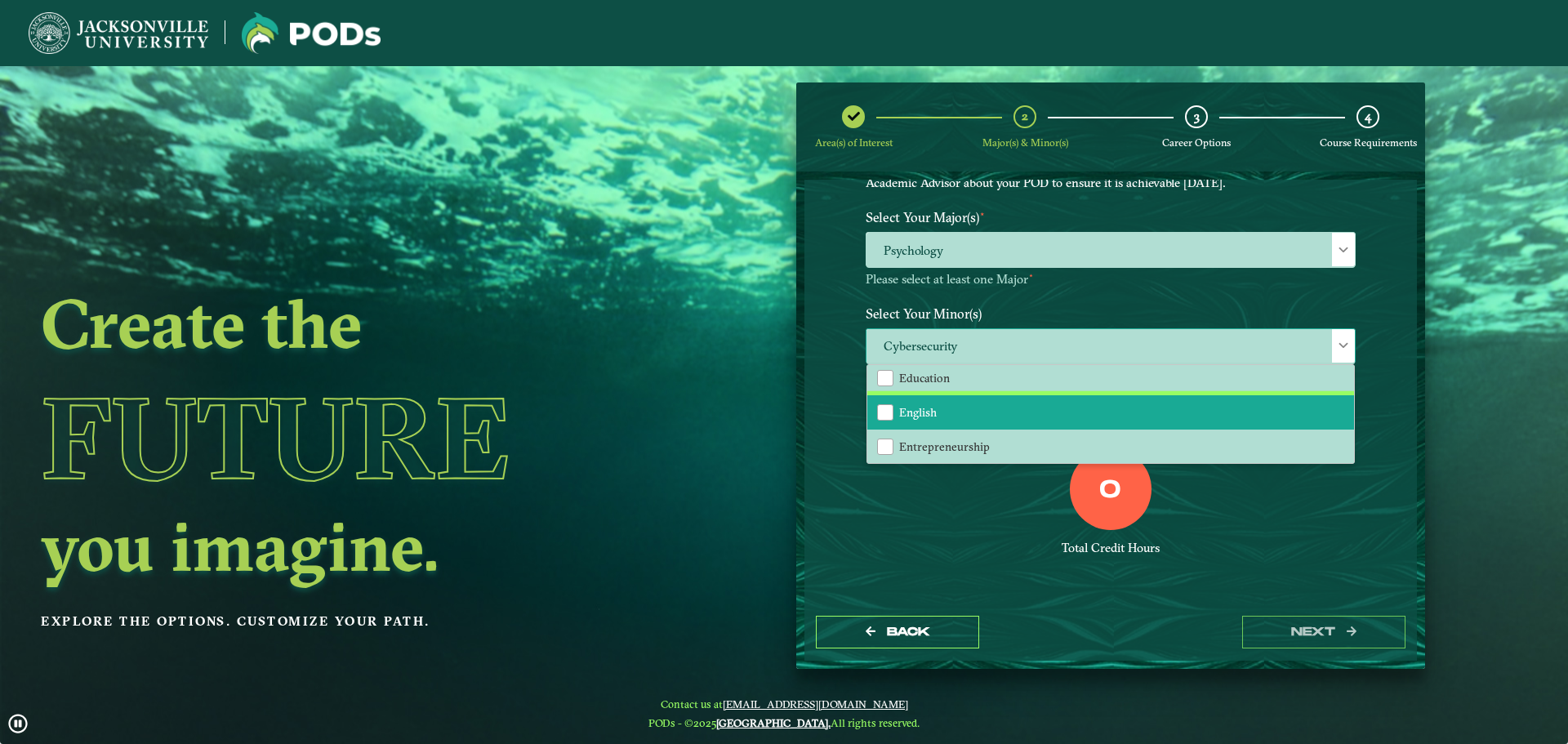
click at [941, 405] on li "English" at bounding box center [1111, 412] width 487 height 34
click at [1001, 530] on div "0 Total Credit Hours" at bounding box center [1110, 518] width 514 height 139
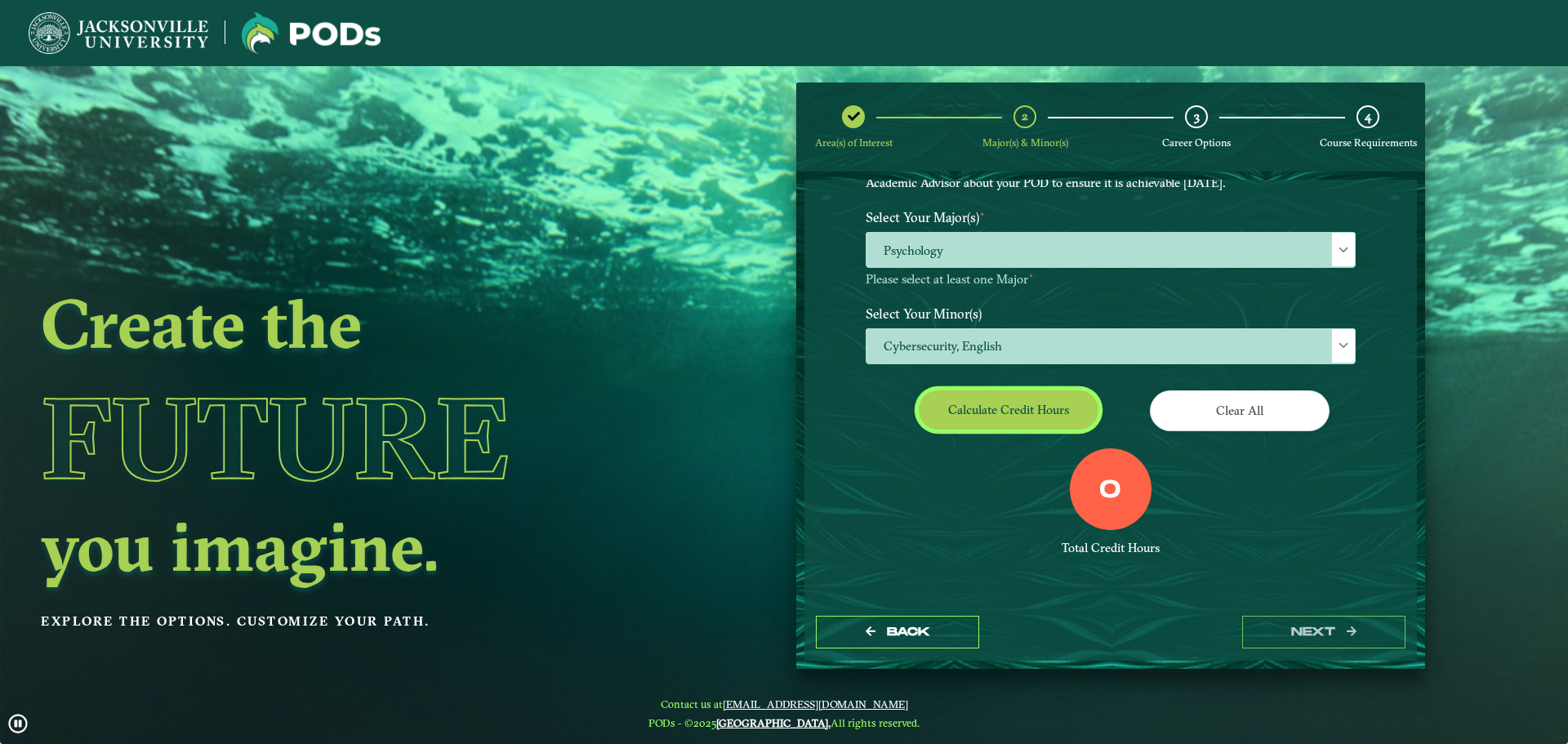
click at [1027, 405] on button "Calculate credit hours" at bounding box center [1009, 409] width 179 height 38
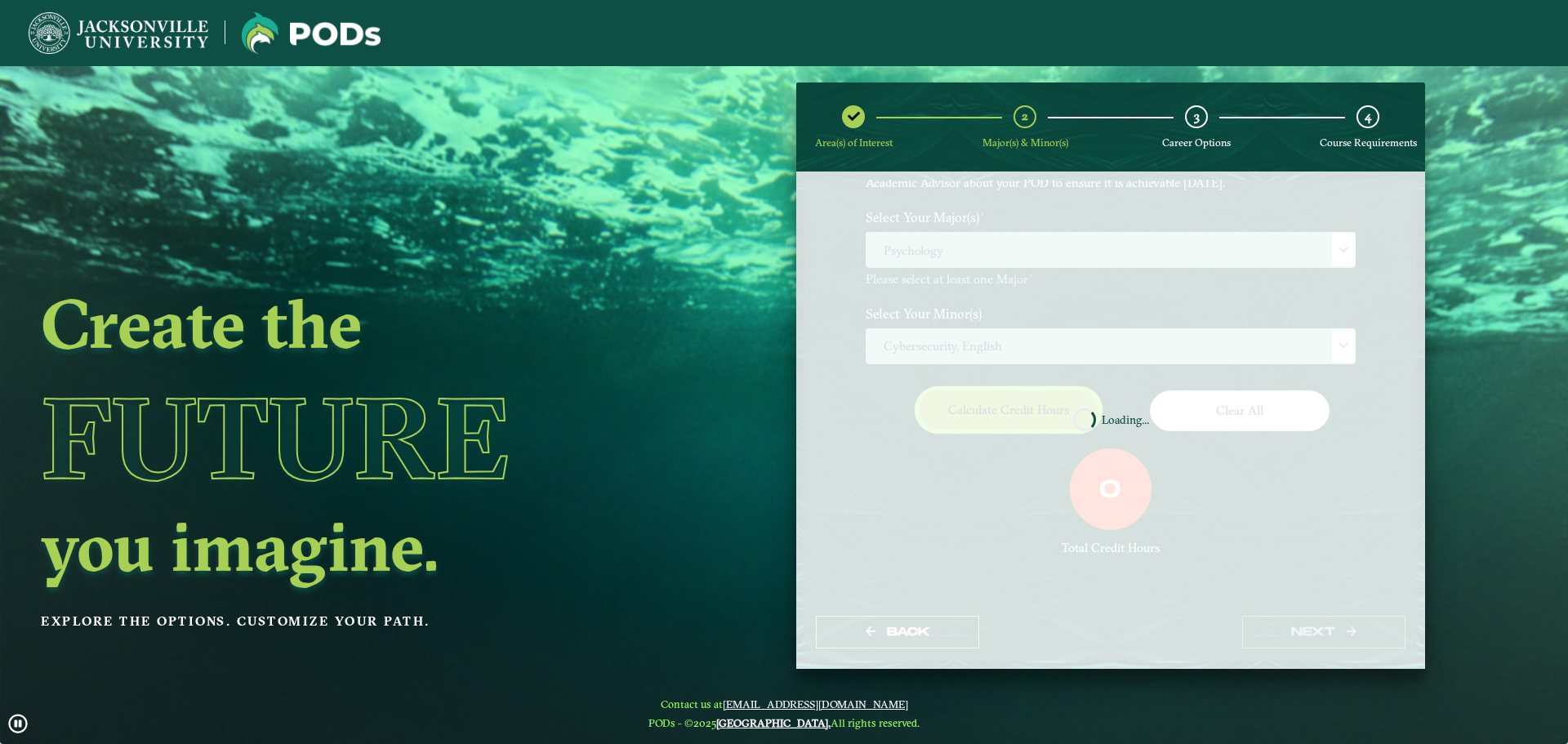
scroll to position [93, 0]
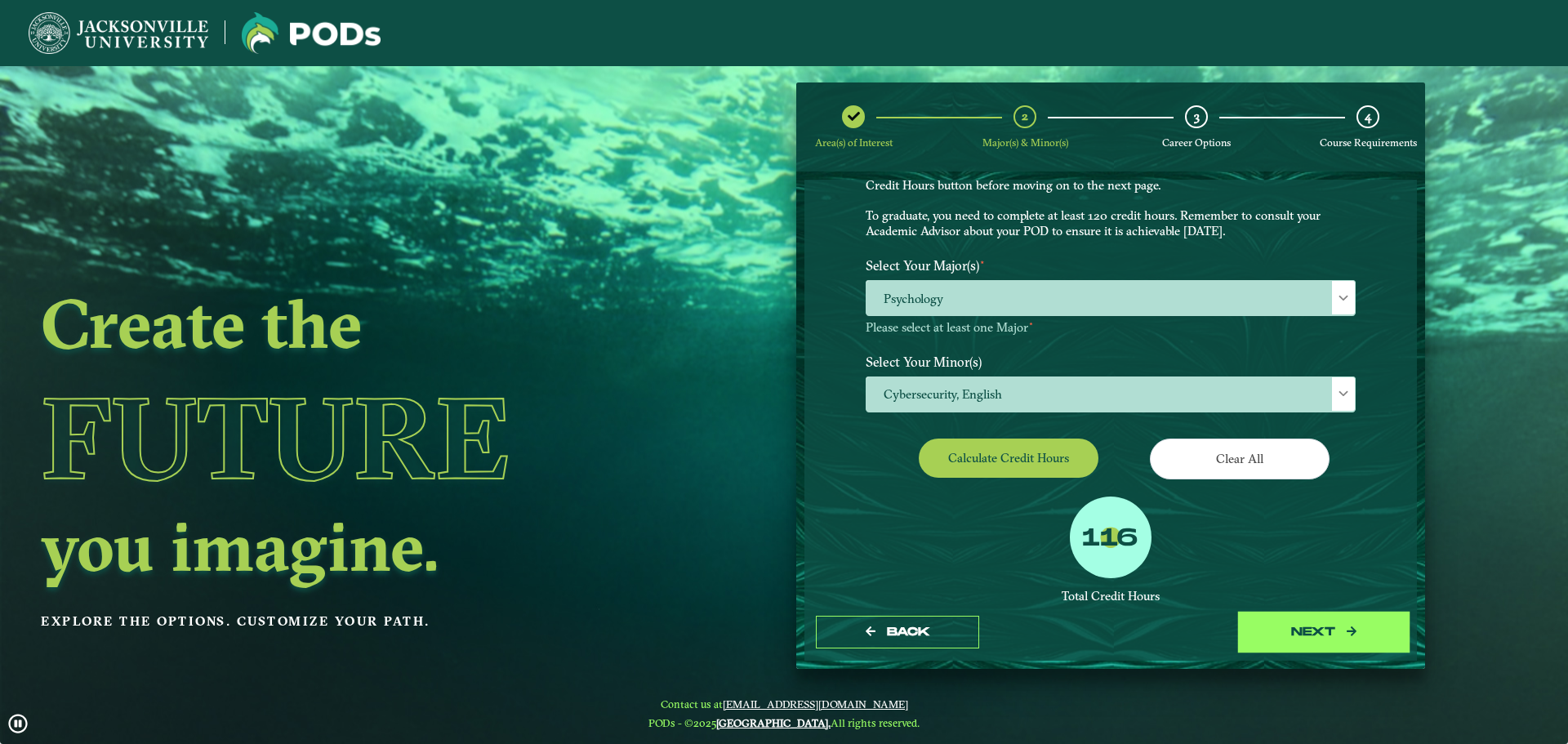
click at [1307, 630] on button "next" at bounding box center [1324, 631] width 163 height 33
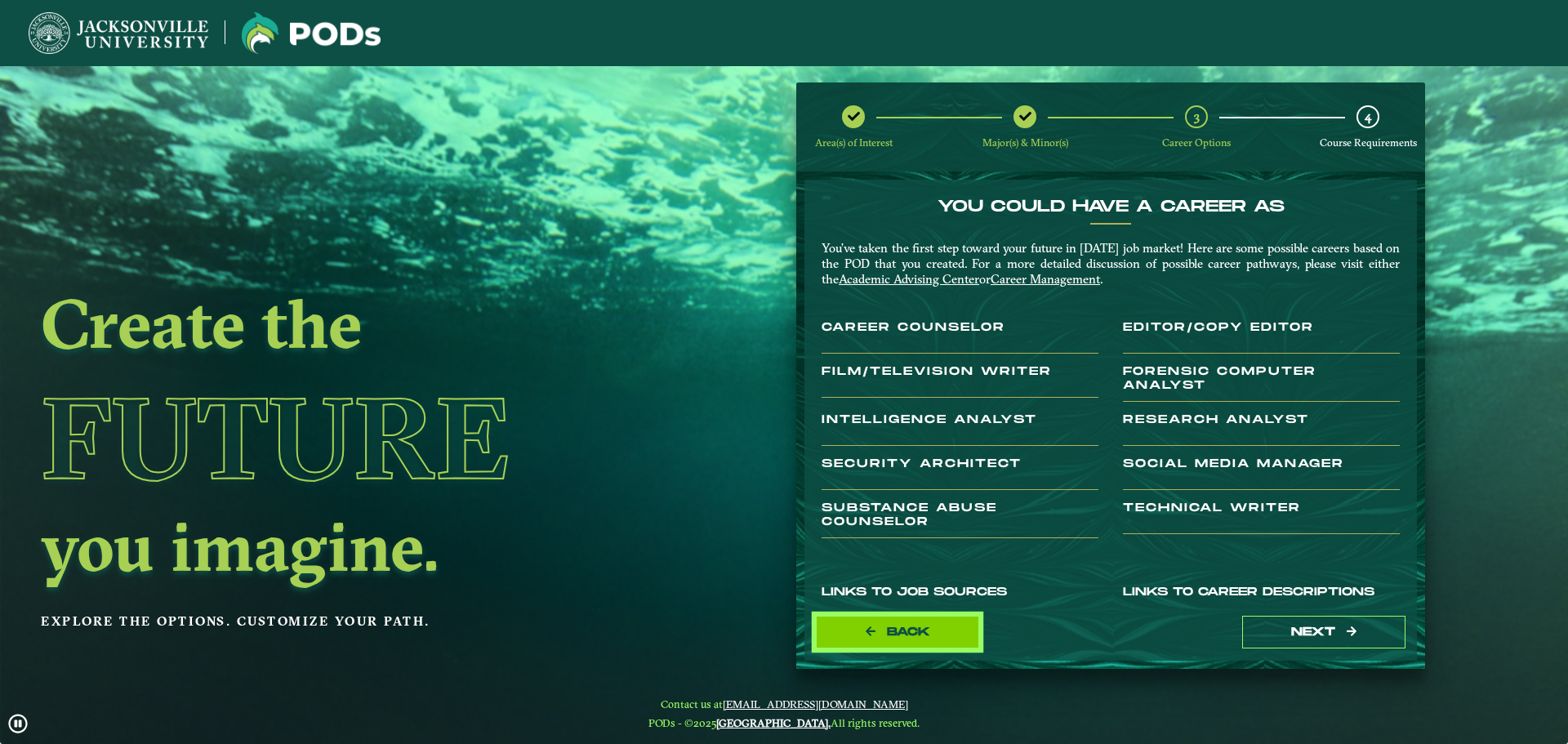
click at [934, 631] on button "Back" at bounding box center [897, 631] width 163 height 33
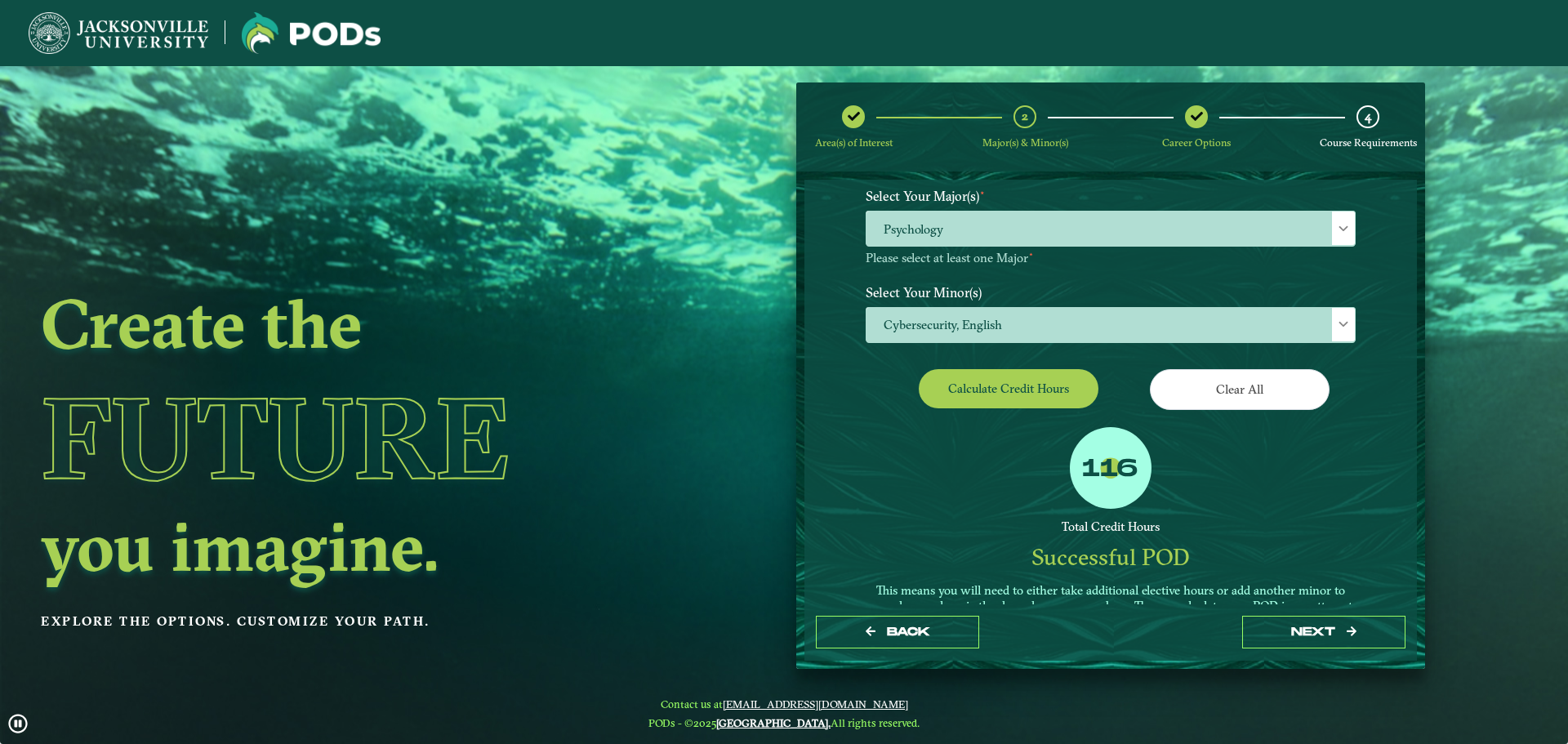
scroll to position [217, 0]
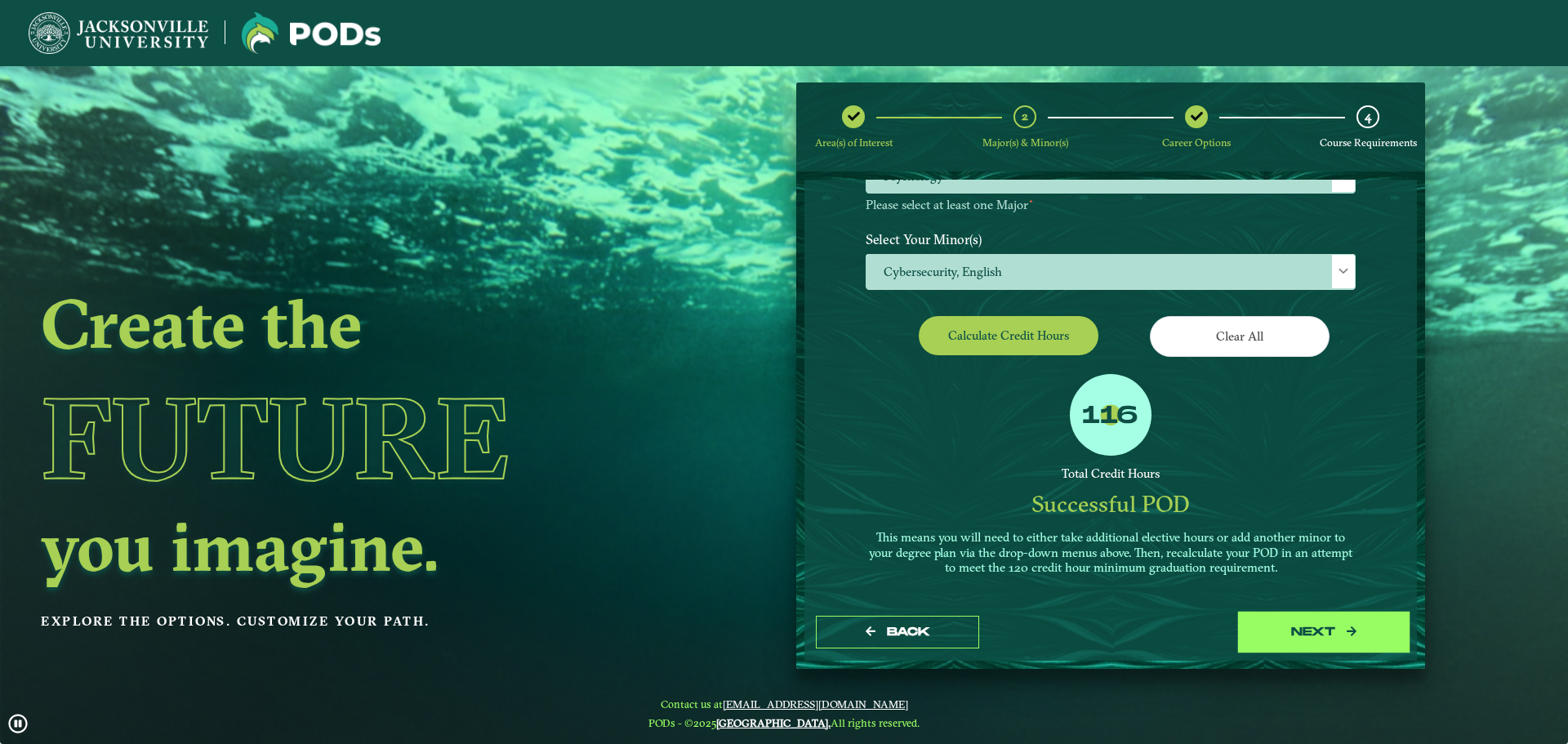
click at [1279, 643] on button "next" at bounding box center [1324, 631] width 163 height 33
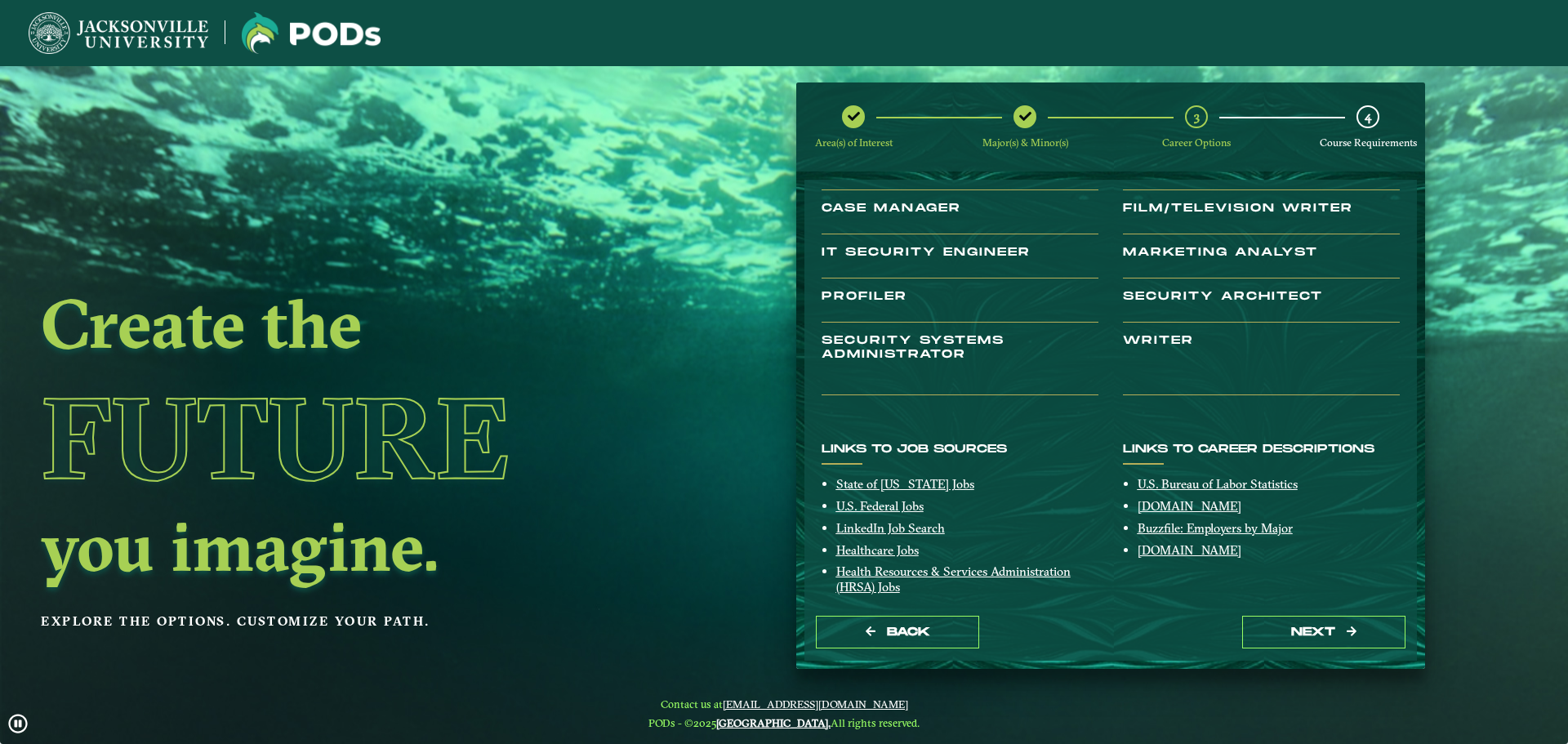
scroll to position [226, 0]
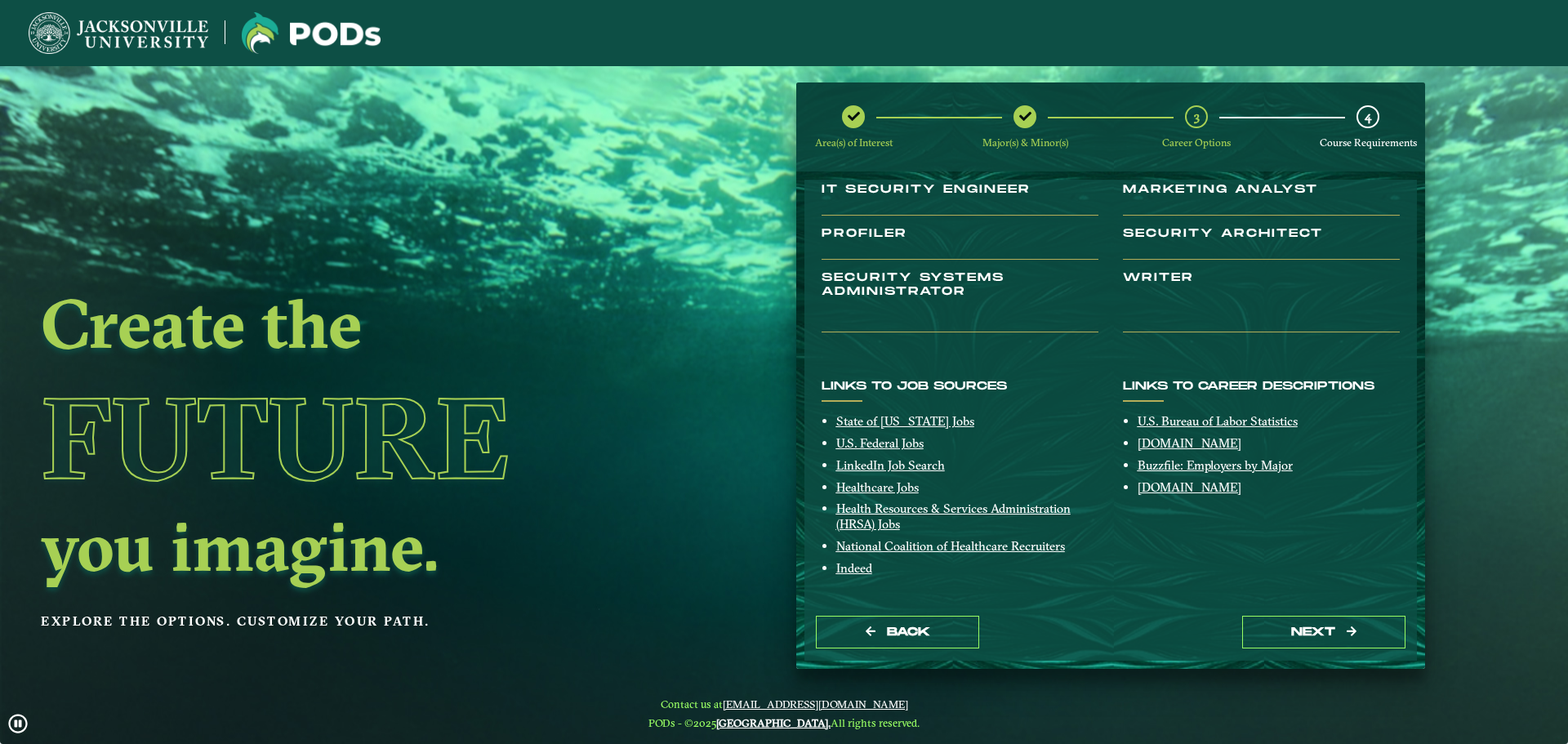
drag, startPoint x: 1047, startPoint y: 438, endPoint x: 1132, endPoint y: 553, distance: 143.0
click at [1132, 553] on div "Links to Career Descriptions U.S. Bureau of Labor Statistics [DOMAIN_NAME] Buzz…" at bounding box center [1262, 483] width 302 height 207
click at [1296, 632] on button "next" at bounding box center [1324, 631] width 163 height 33
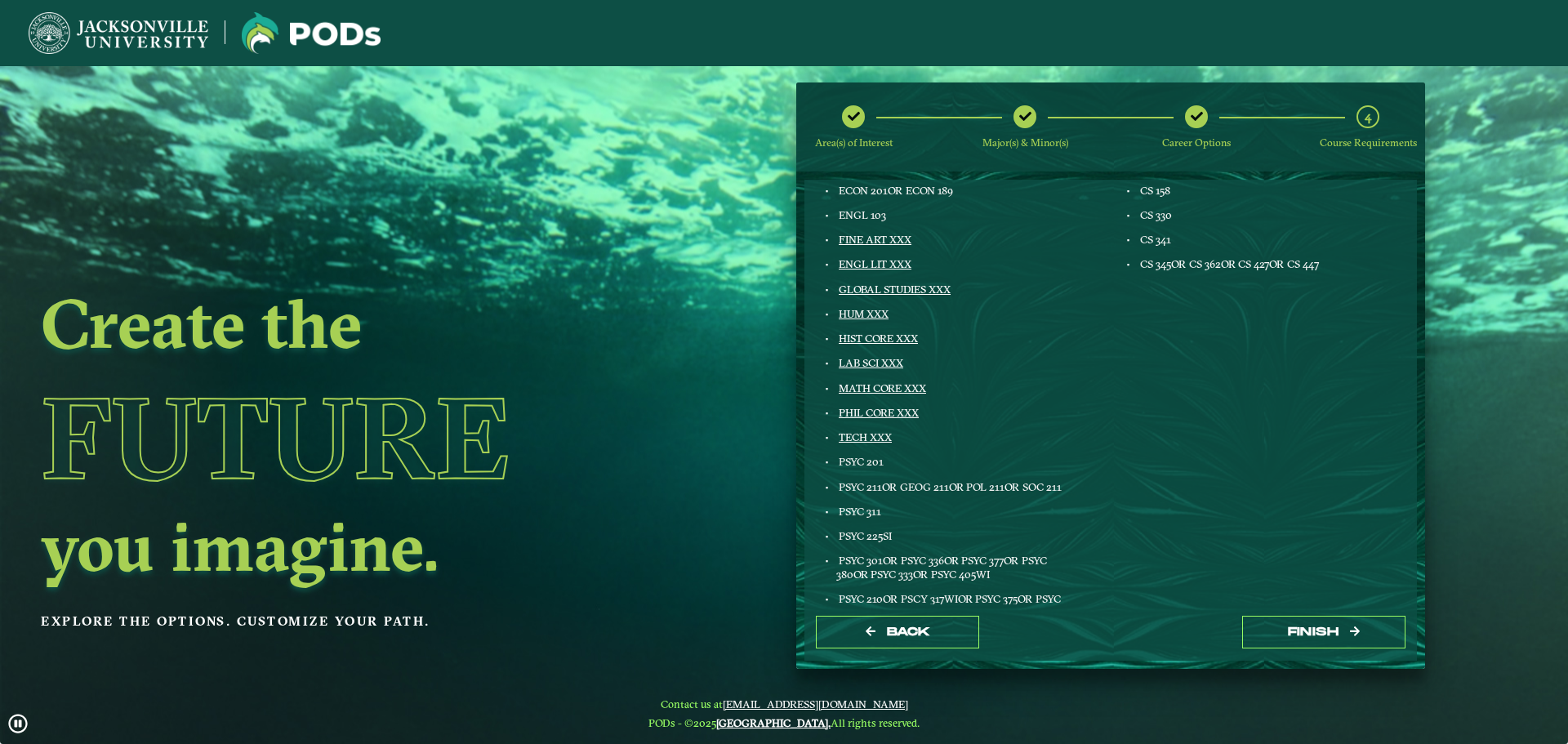
scroll to position [131, 0]
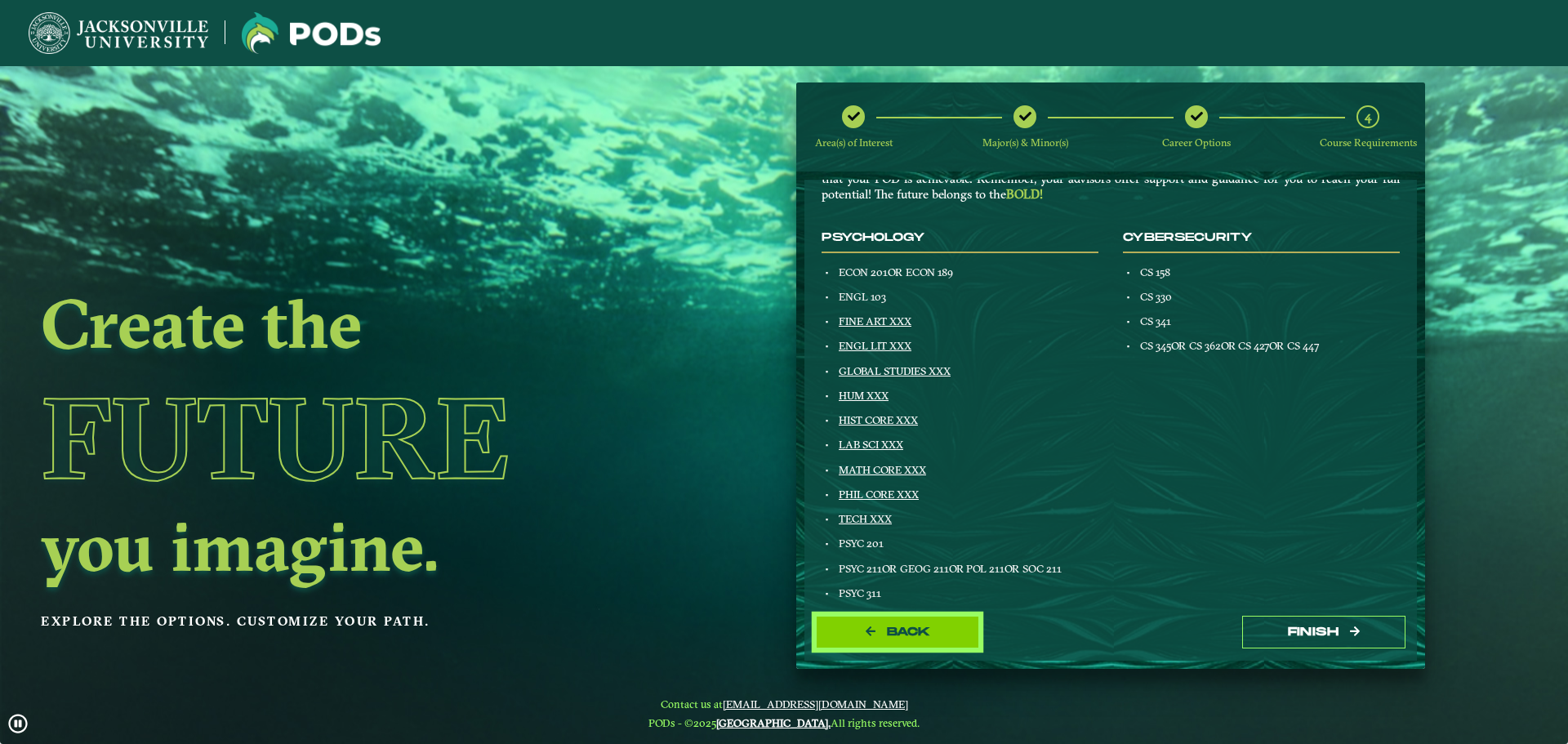
click at [872, 620] on button "Back" at bounding box center [897, 631] width 163 height 33
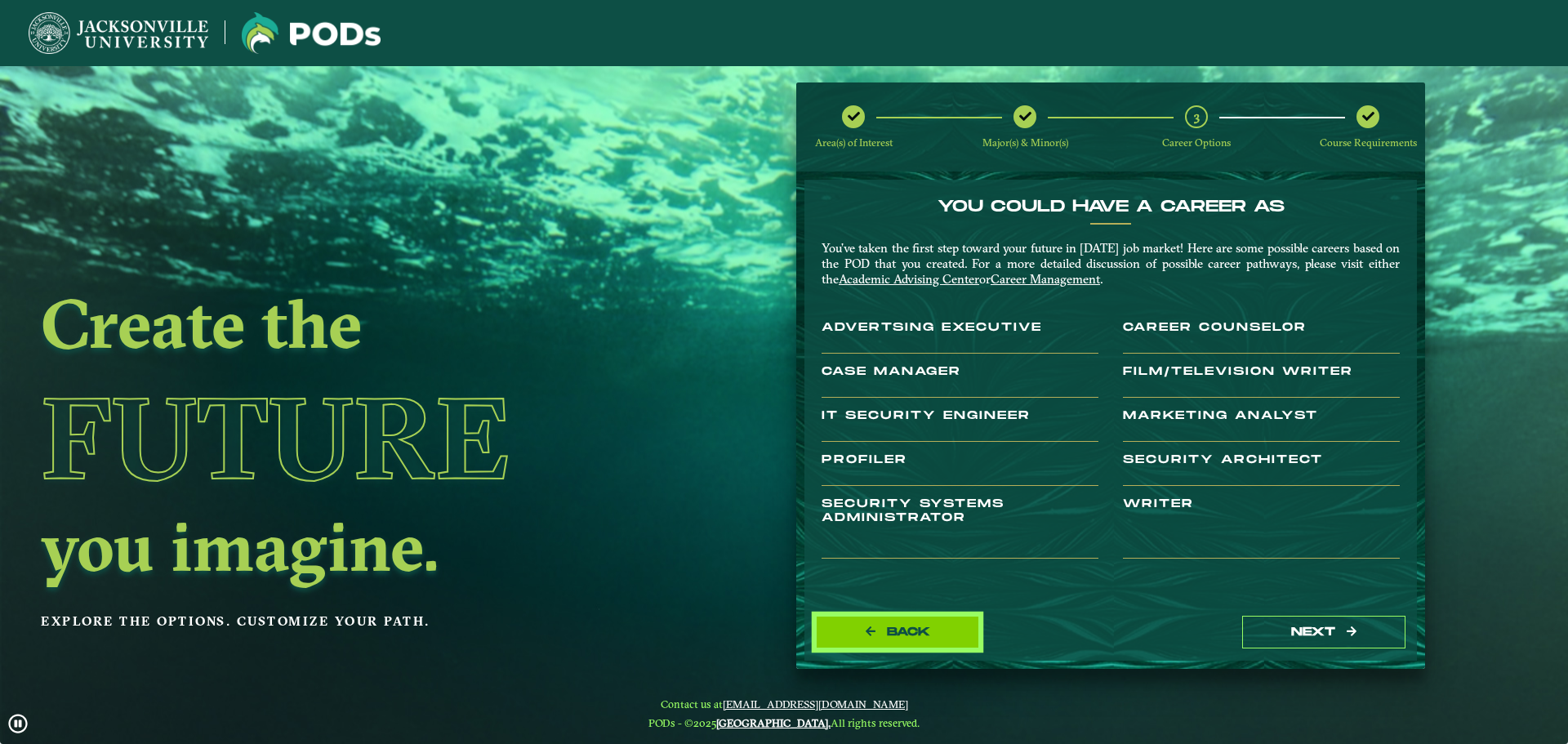
click at [873, 624] on button "Back" at bounding box center [897, 631] width 163 height 33
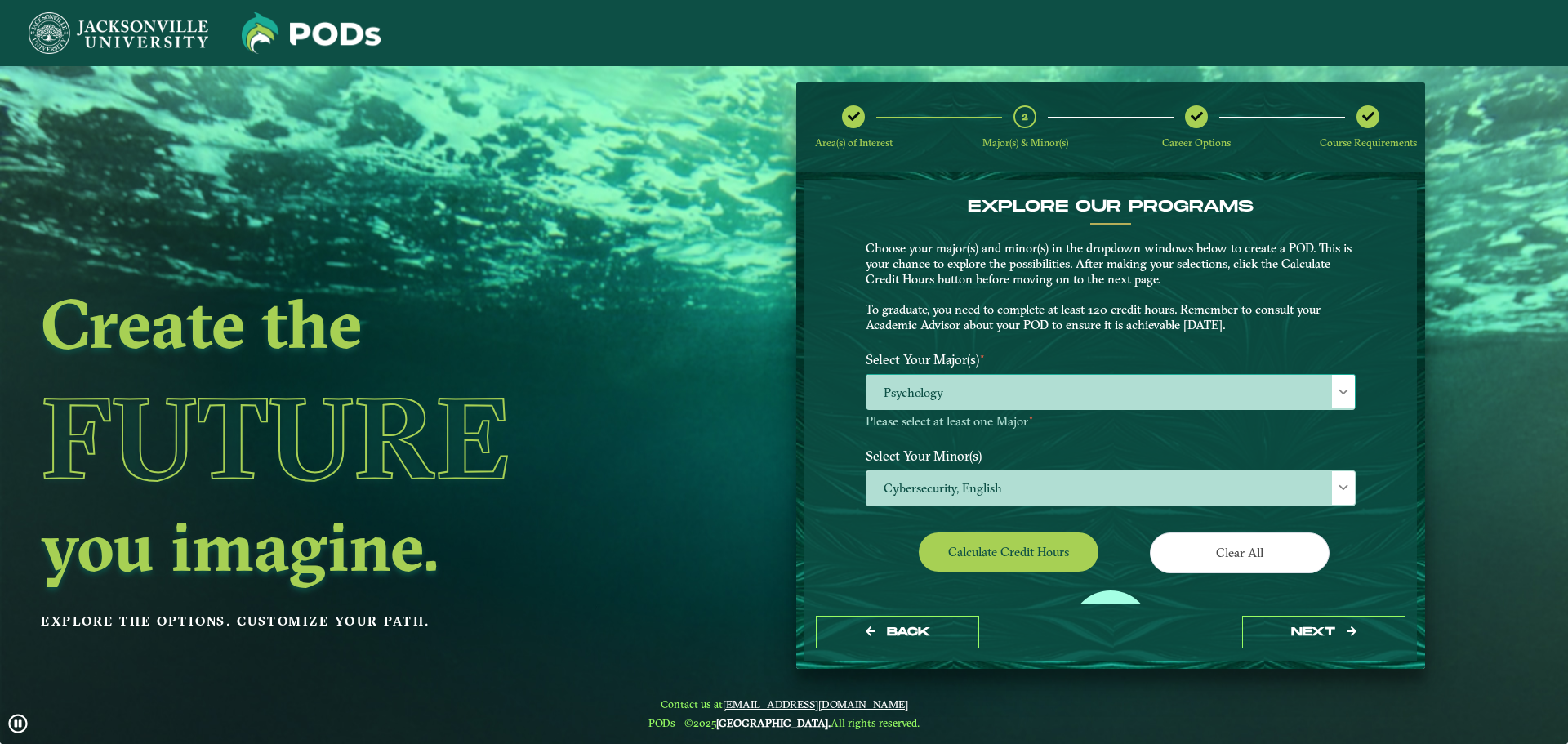
click at [999, 389] on span "Psychology" at bounding box center [1111, 392] width 489 height 35
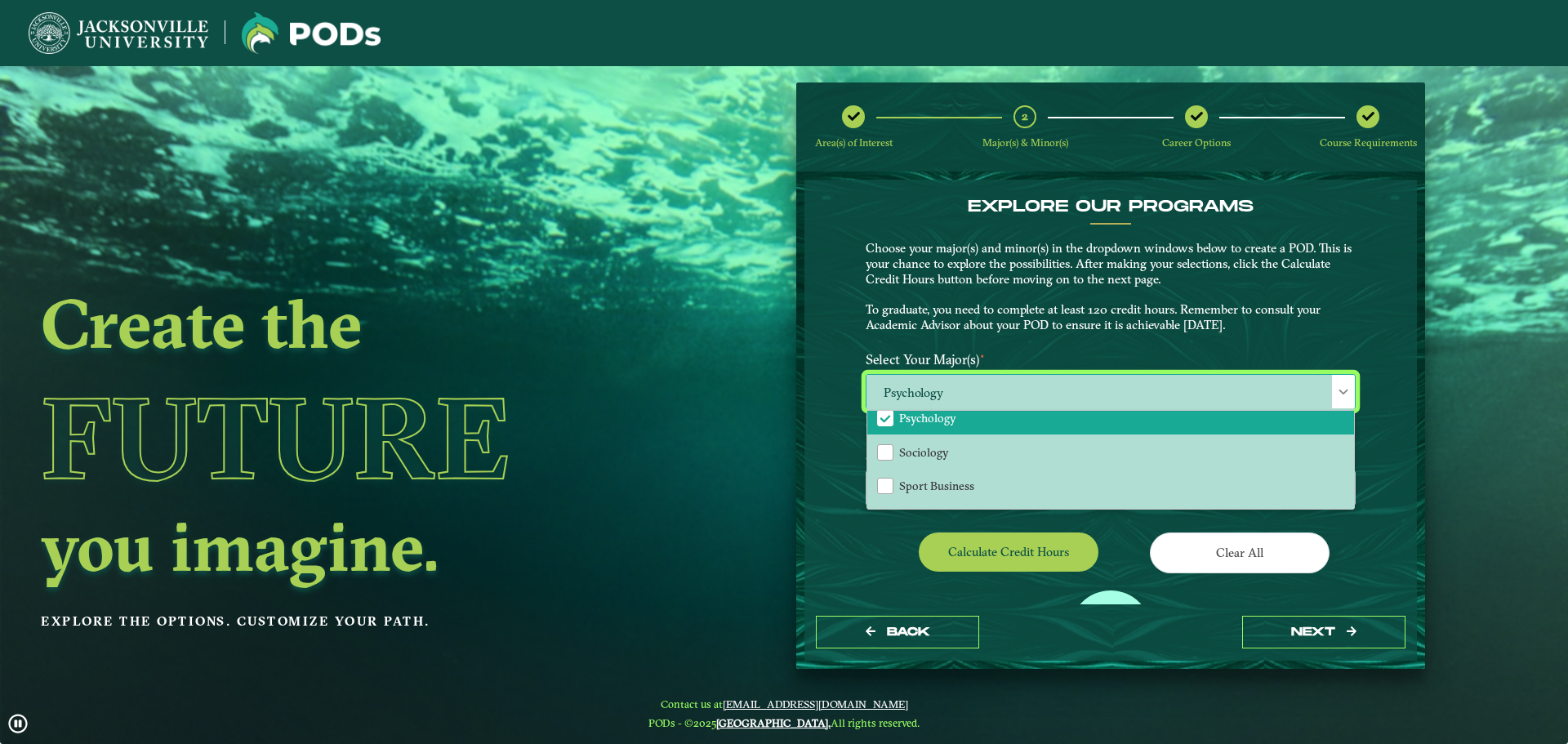
scroll to position [1438, 0]
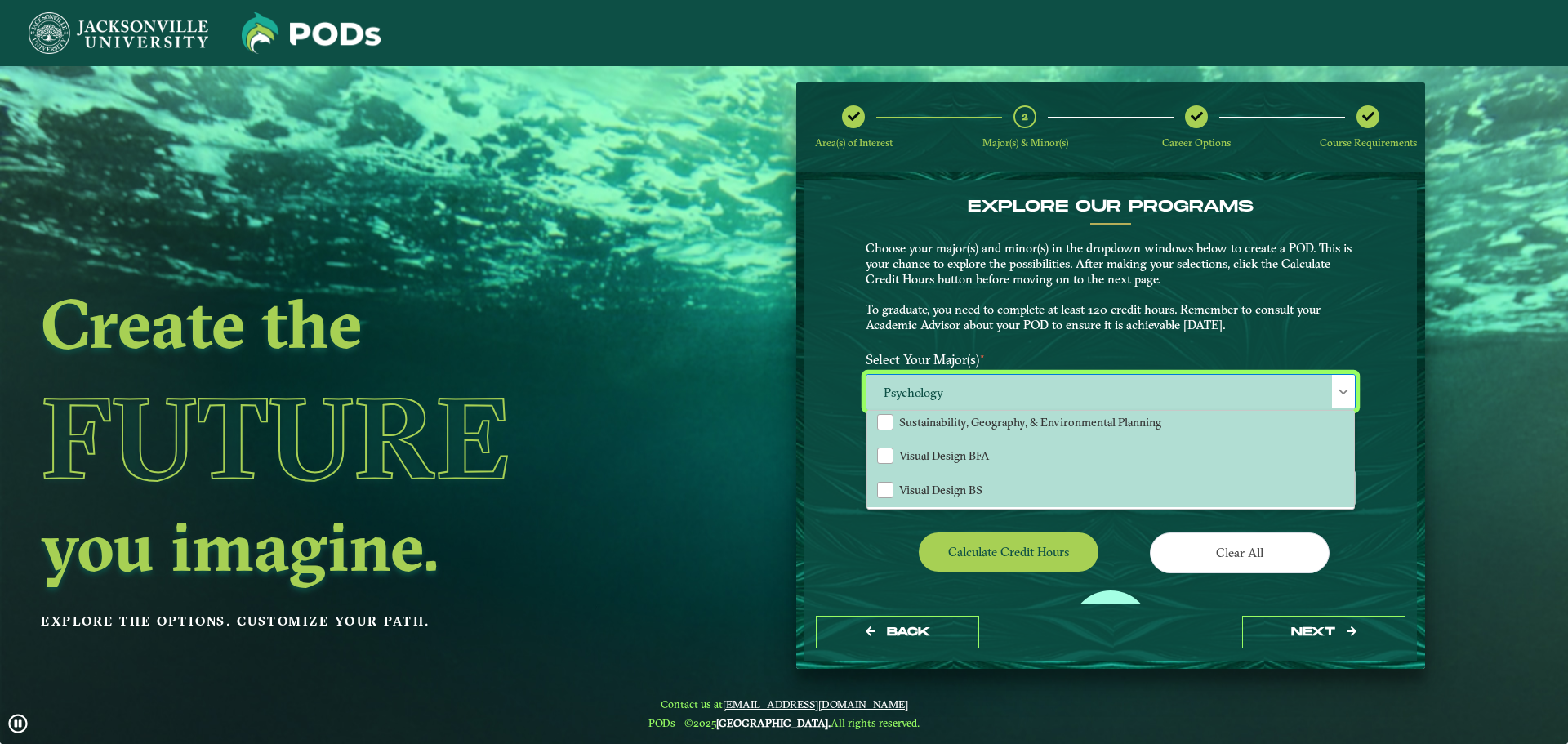
click at [905, 560] on div "Calculate credit hours" at bounding box center [982, 555] width 258 height 46
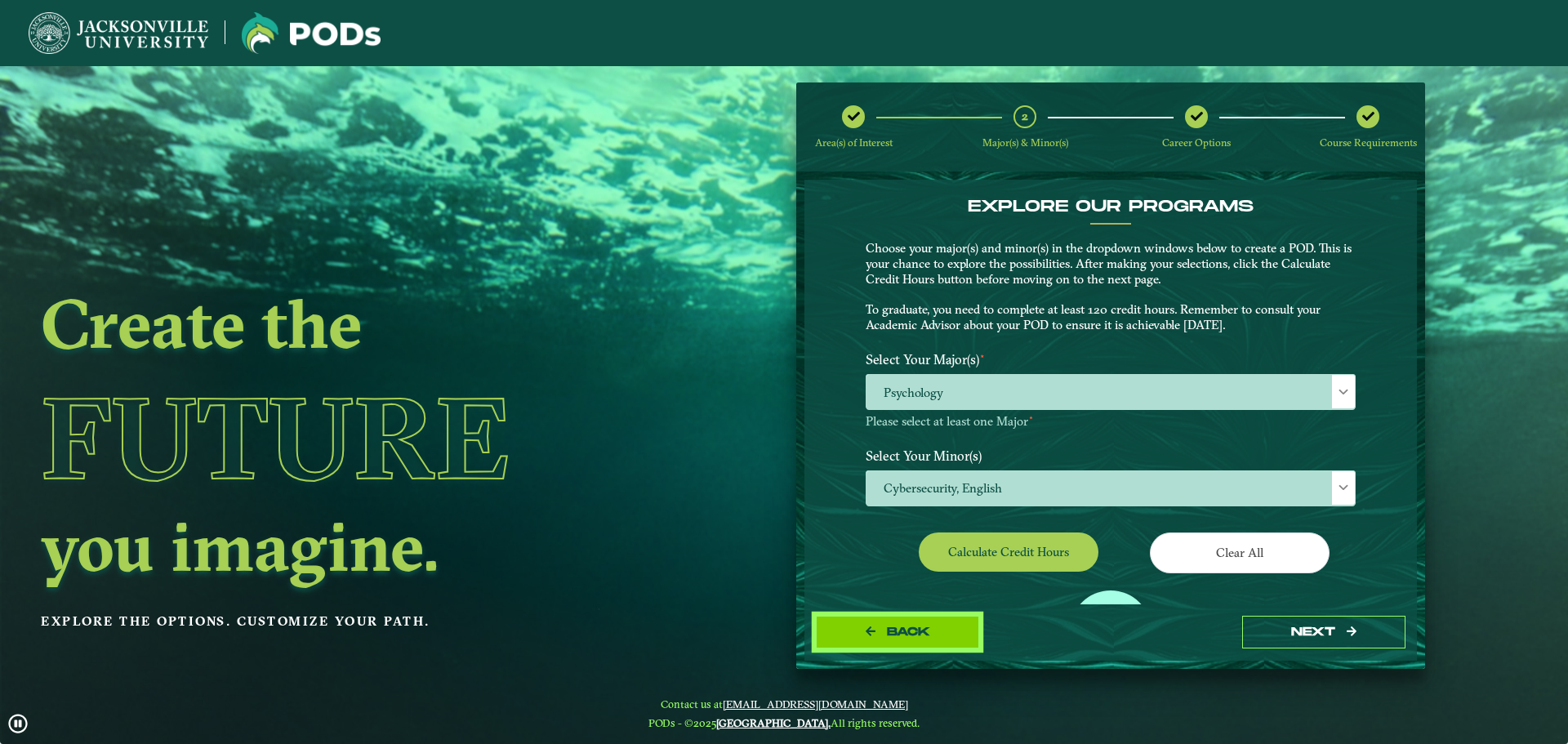
click at [871, 637] on button "Back" at bounding box center [897, 631] width 163 height 33
select select "[object Object]"
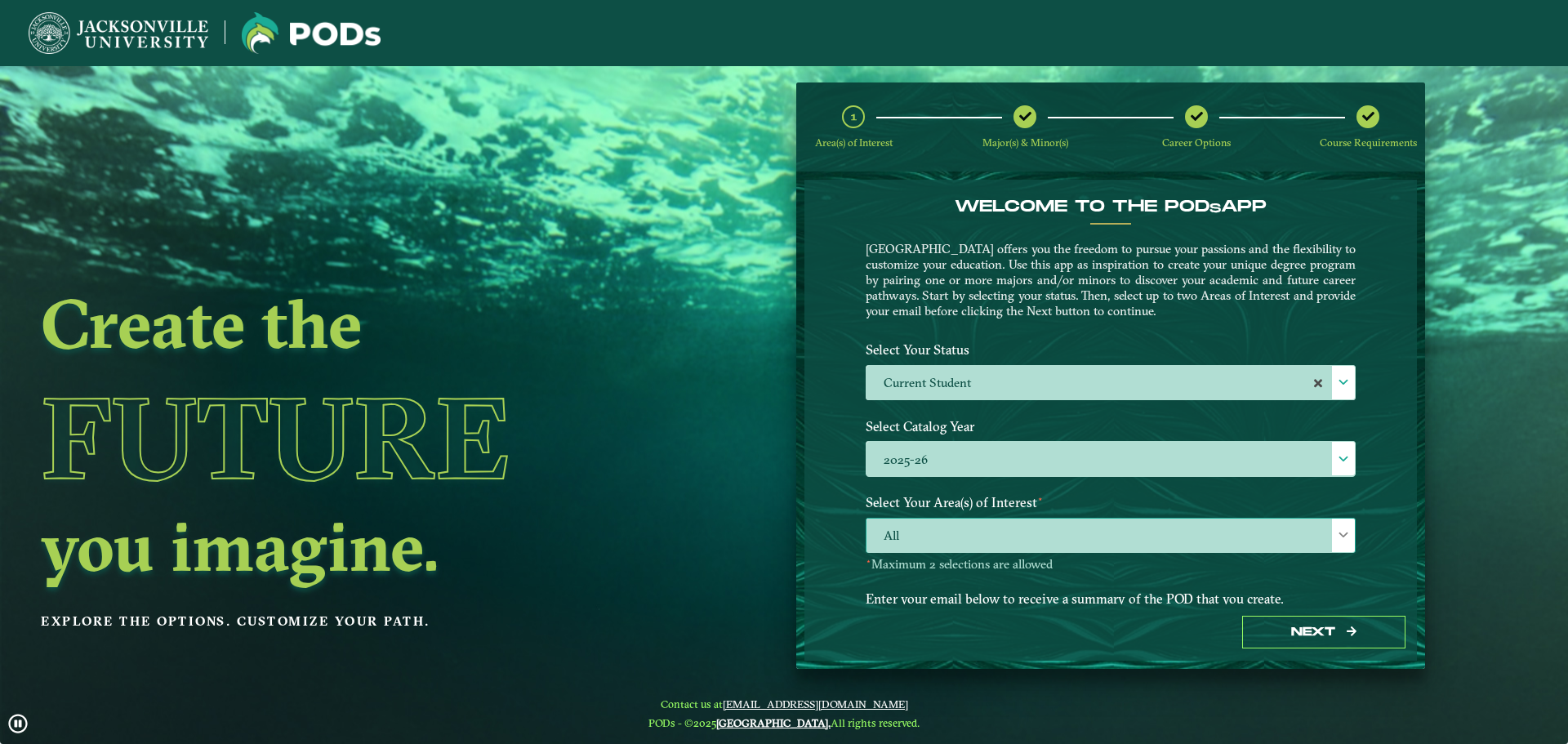
click at [1001, 519] on span "All" at bounding box center [1111, 536] width 489 height 35
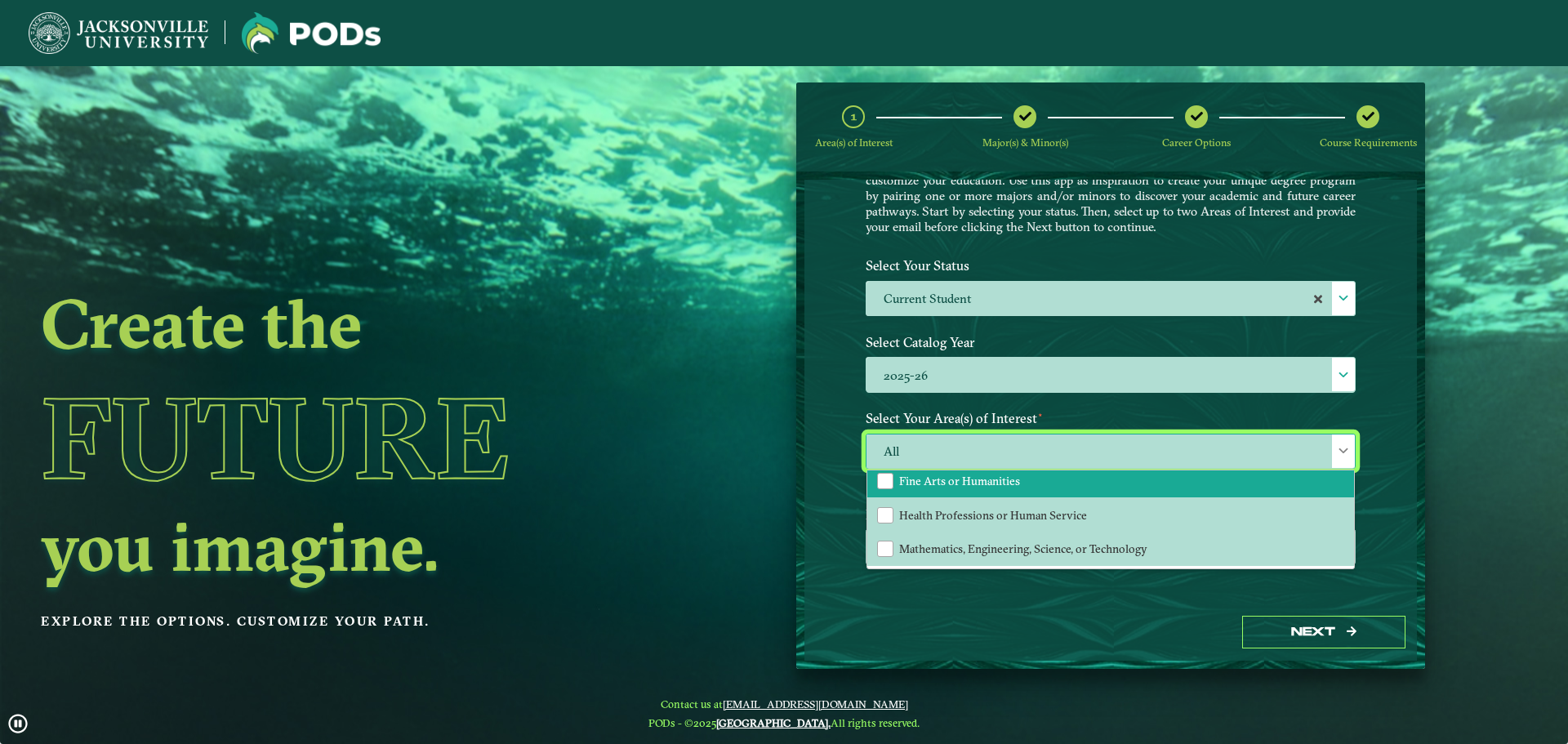
scroll to position [0, 0]
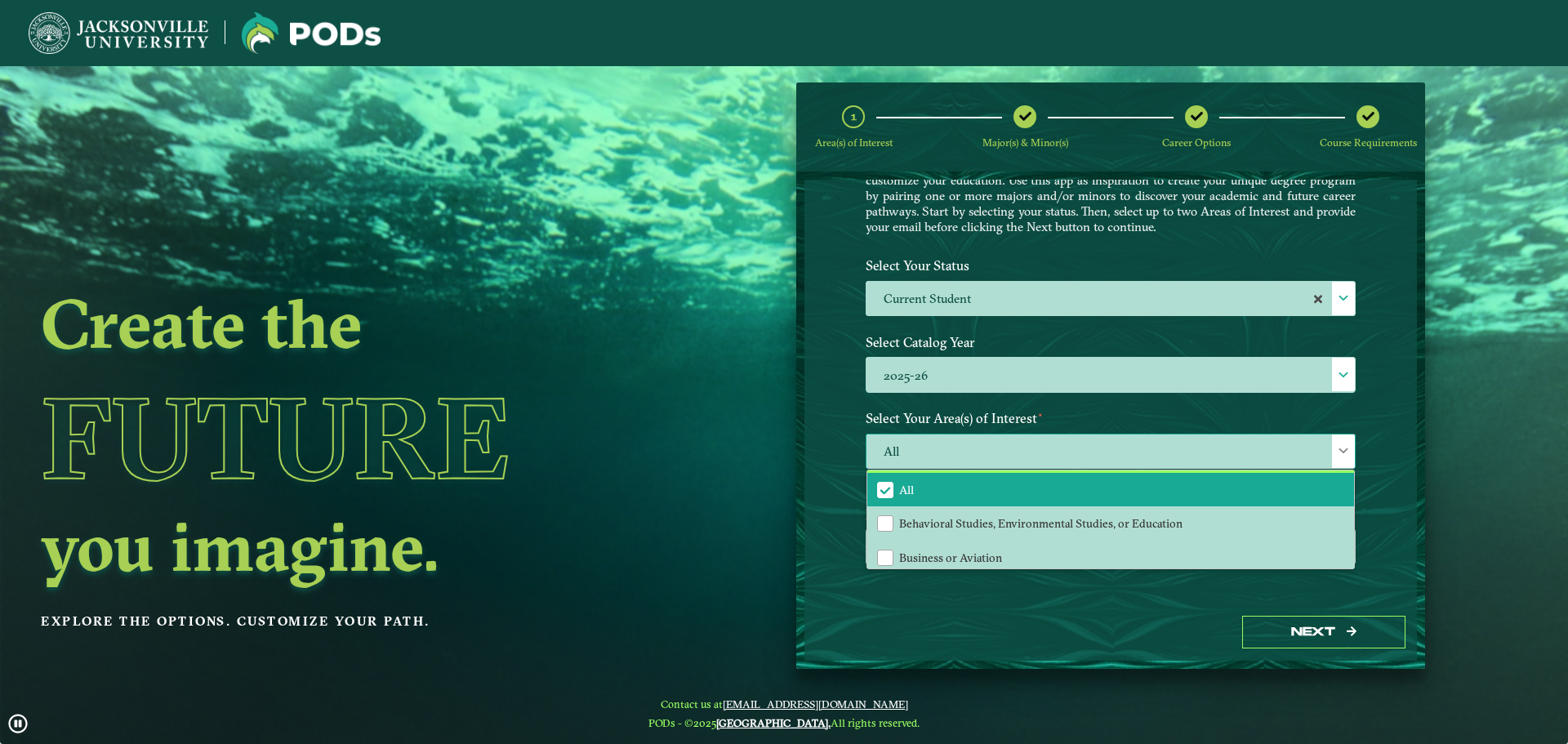
click at [870, 491] on li "All" at bounding box center [1111, 490] width 487 height 34
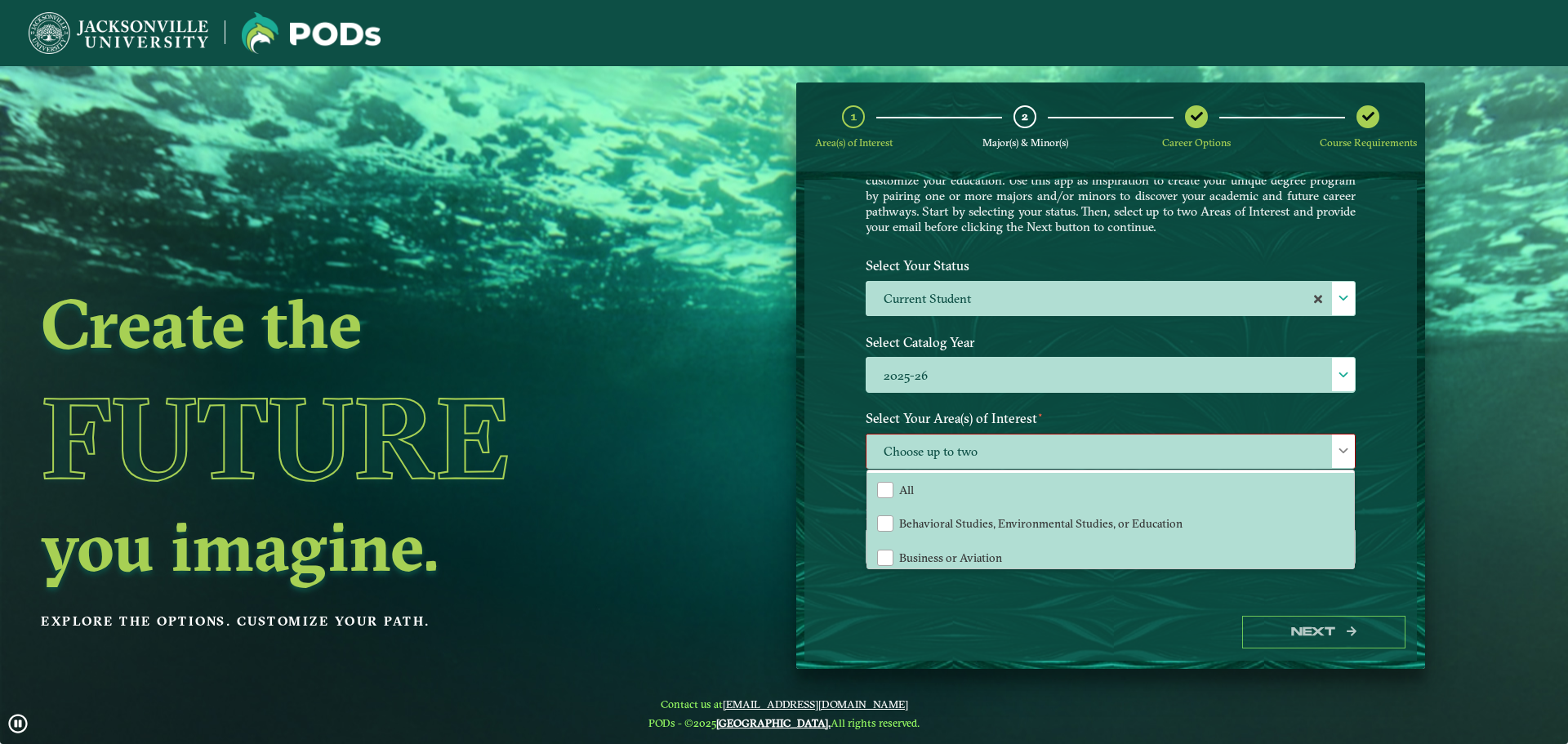
click at [833, 498] on div "Welcome to the POD s app [GEOGRAPHIC_DATA] offers you the freedom to pursue you…" at bounding box center [1111, 391] width 613 height 424
